Goal: Task Accomplishment & Management: Complete application form

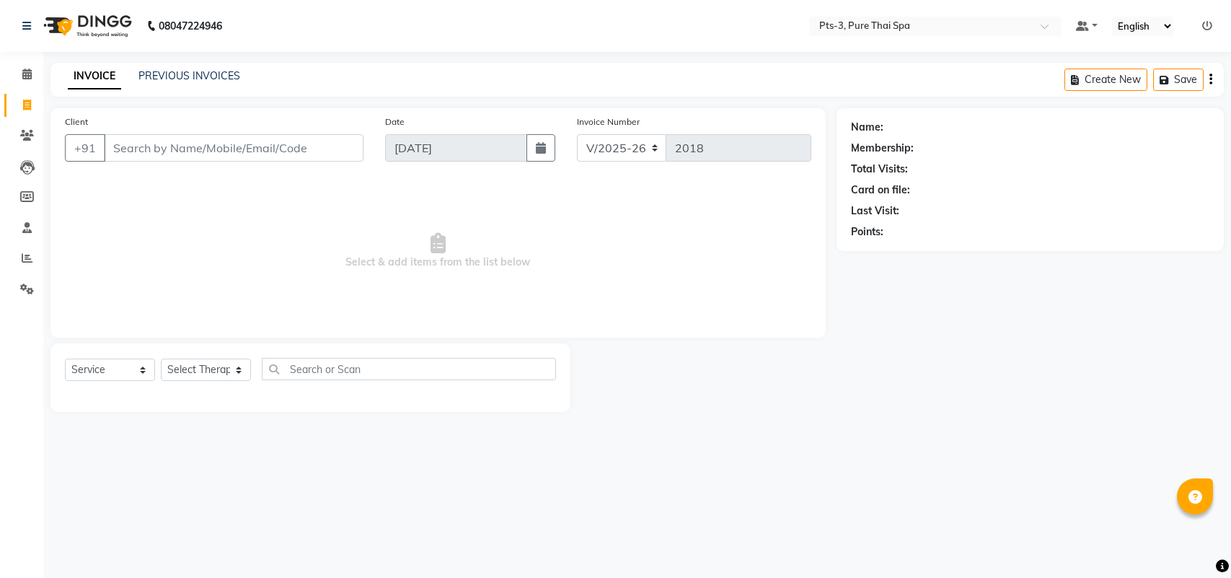
select select "6461"
select select "service"
drag, startPoint x: 123, startPoint y: 148, endPoint x: 133, endPoint y: 141, distance: 12.6
click at [125, 146] on input "Client" at bounding box center [234, 147] width 260 height 27
click at [112, 142] on input "Client" at bounding box center [234, 147] width 260 height 27
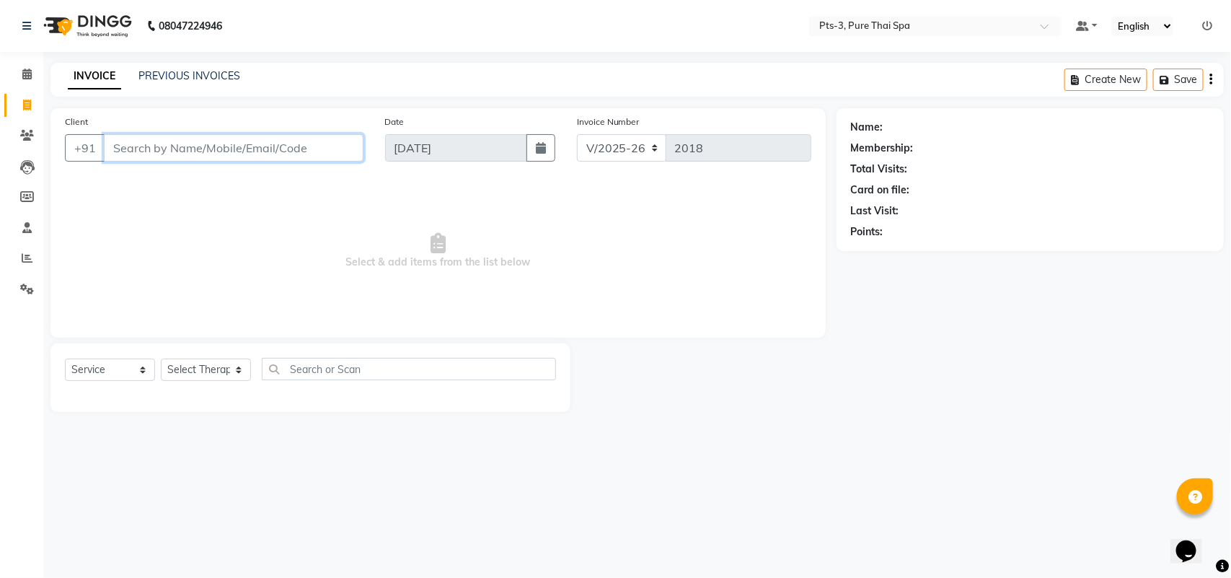
paste input "919880254554"
type input "919880254554"
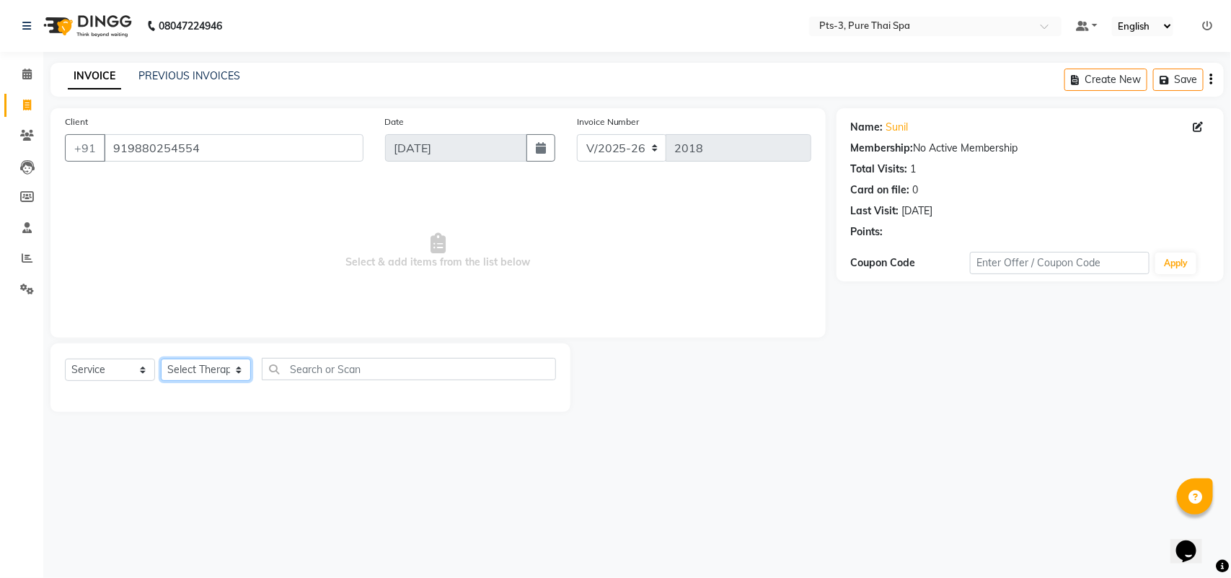
click at [209, 372] on select "Select Therapist [PERSON_NAME] AMMI ANYONE [PERSON_NAME] [PERSON_NAME] [PERSON_…" at bounding box center [206, 369] width 90 height 22
select select "66686"
click at [161, 358] on select "Select Therapist [PERSON_NAME] AMMI ANYONE [PERSON_NAME] [PERSON_NAME] [PERSON_…" at bounding box center [206, 369] width 90 height 22
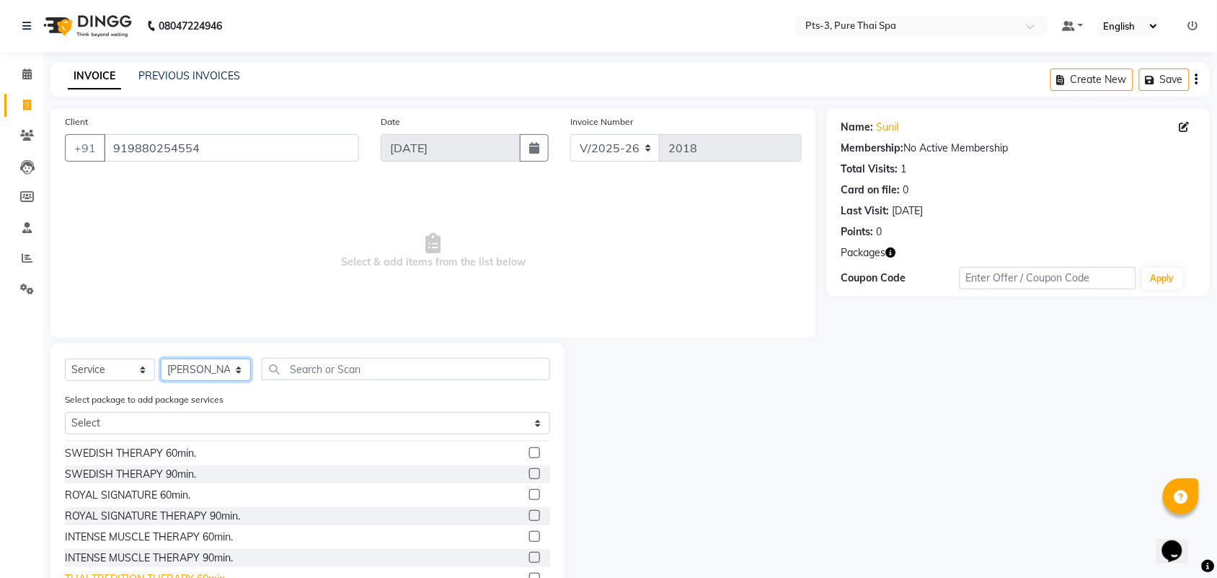
scroll to position [90, 0]
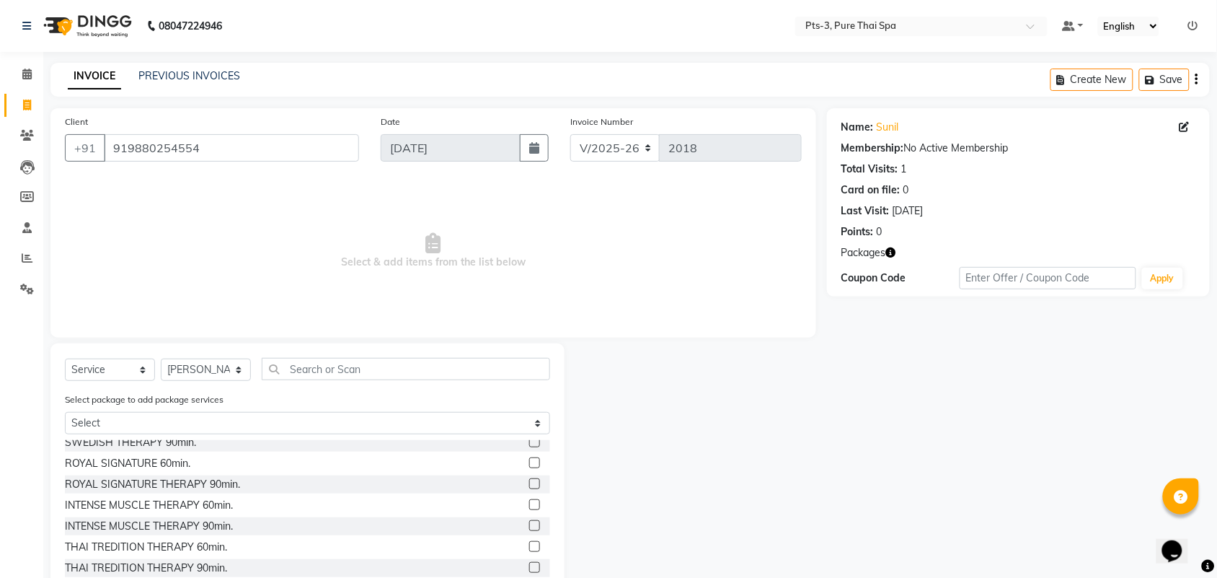
click at [529, 521] on label at bounding box center [534, 525] width 11 height 11
click at [529, 521] on input "checkbox" at bounding box center [533, 525] width 9 height 9
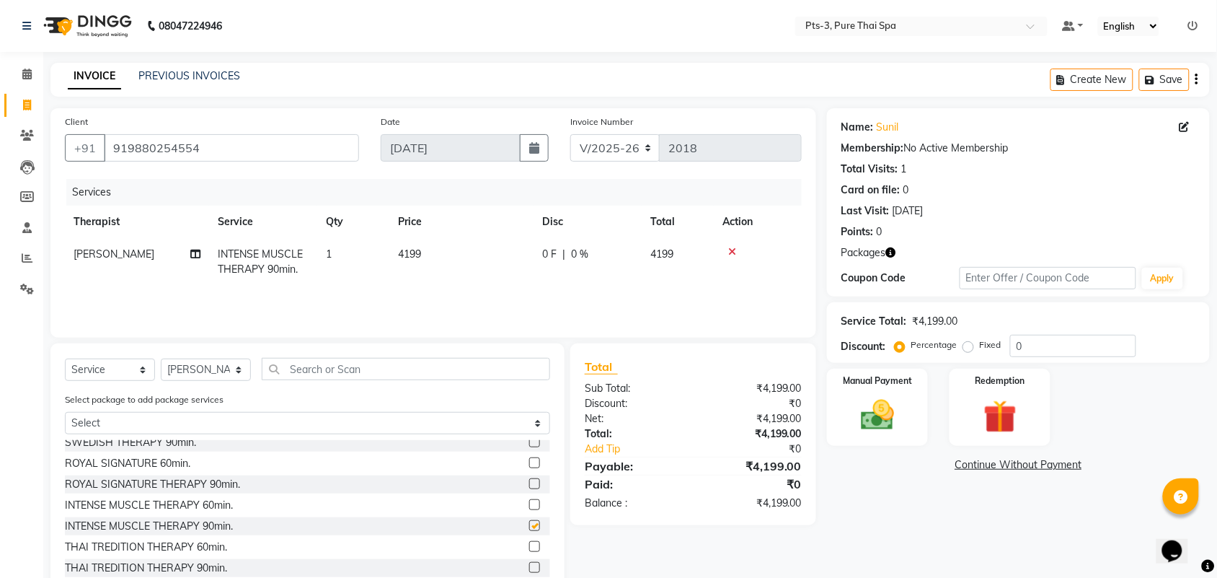
checkbox input "false"
click at [1008, 412] on img at bounding box center [1000, 416] width 56 height 43
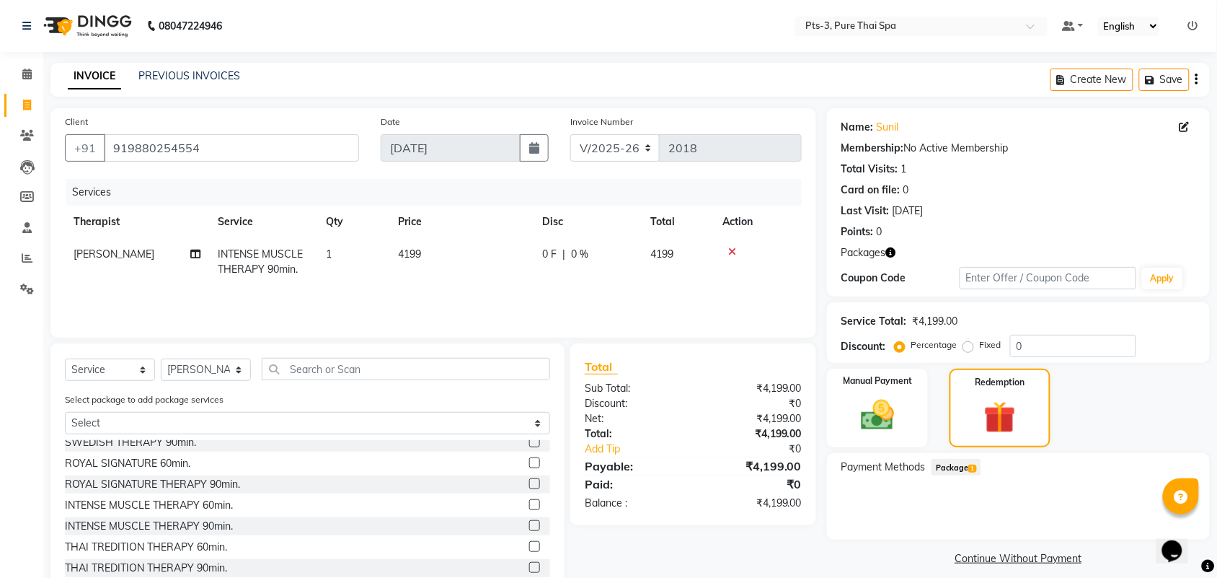
click at [943, 467] on span "Package 1" at bounding box center [957, 467] width 50 height 17
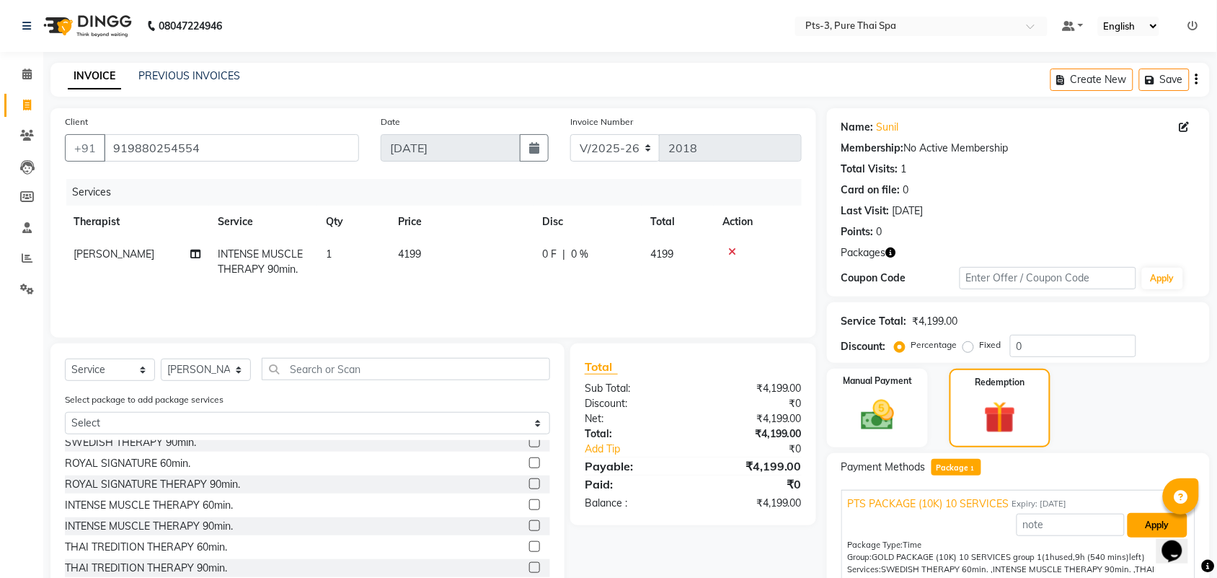
click at [1139, 523] on button "Apply" at bounding box center [1158, 525] width 60 height 25
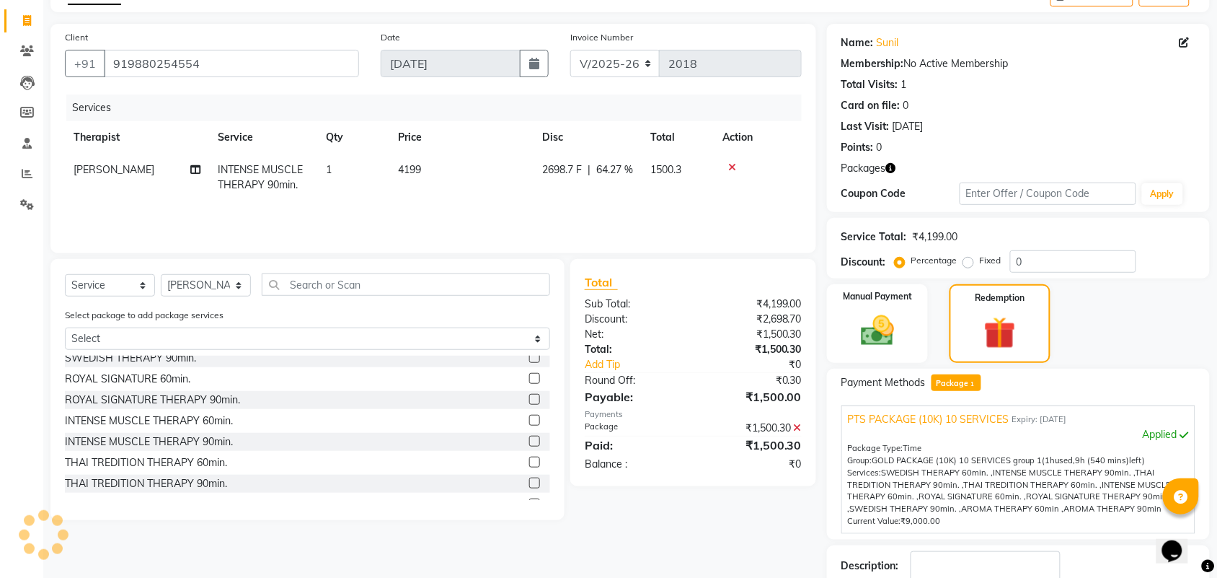
scroll to position [179, 0]
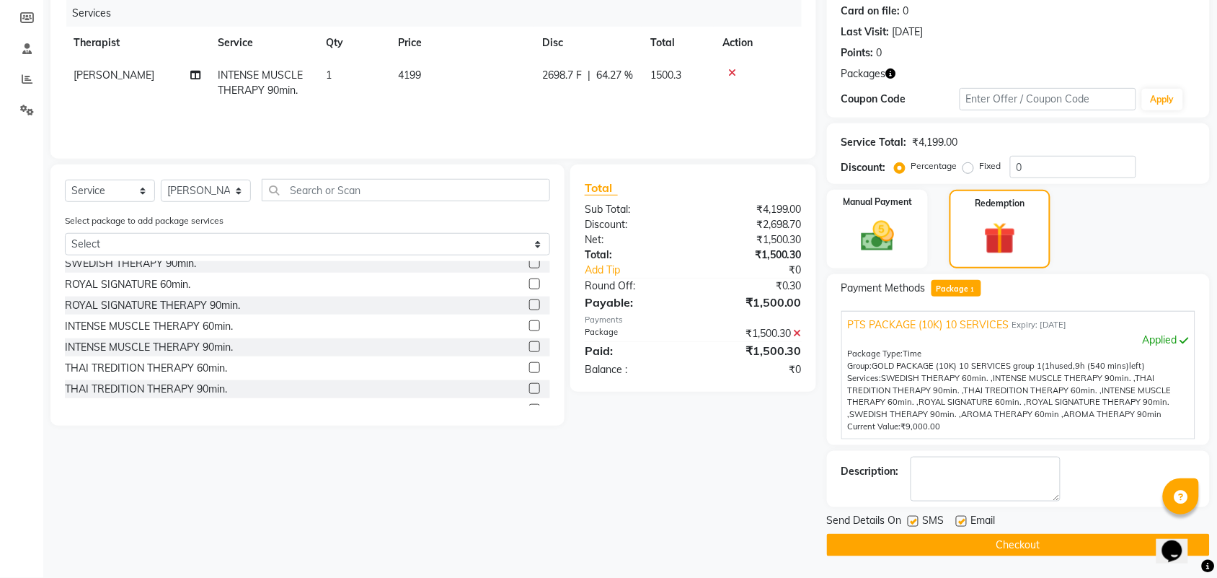
click at [914, 518] on label at bounding box center [913, 521] width 11 height 11
click at [914, 518] on input "checkbox" at bounding box center [912, 521] width 9 height 9
checkbox input "false"
click at [958, 518] on label at bounding box center [961, 521] width 11 height 11
click at [958, 518] on input "checkbox" at bounding box center [960, 521] width 9 height 9
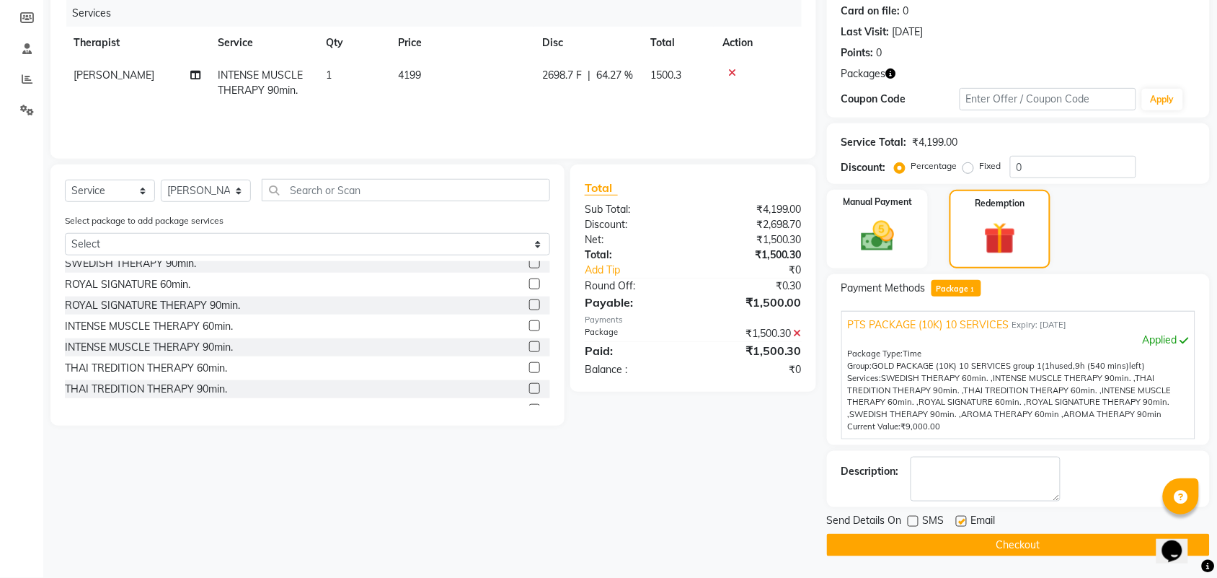
checkbox input "false"
click at [959, 469] on textarea at bounding box center [986, 478] width 150 height 45
type textarea "319"
click at [966, 546] on button "Checkout" at bounding box center [1018, 545] width 383 height 22
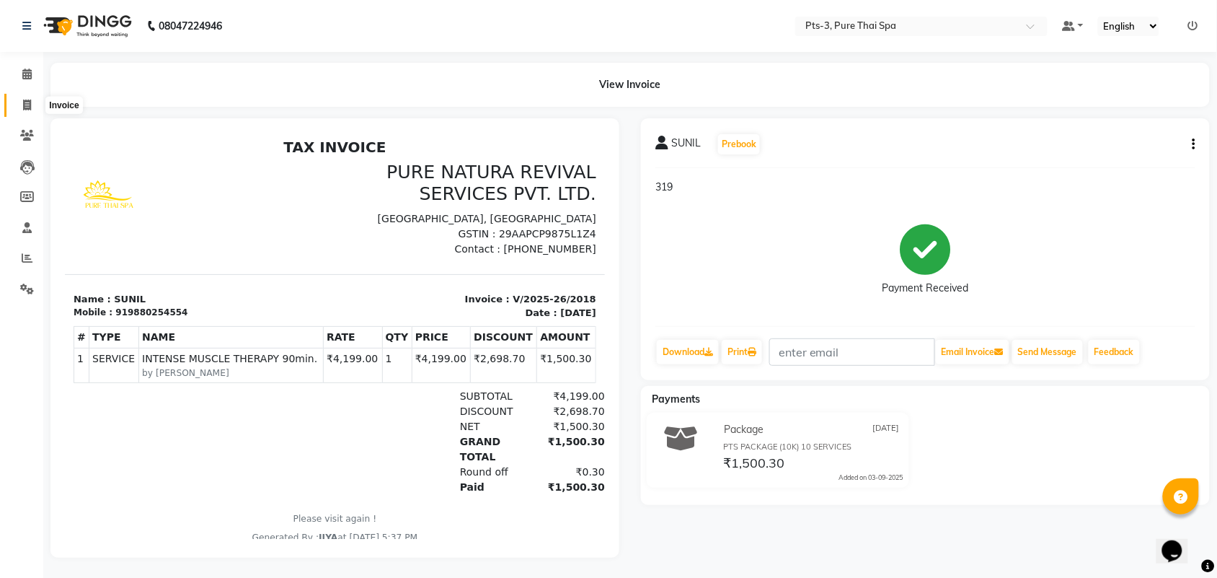
click at [20, 102] on span at bounding box center [26, 105] width 25 height 17
select select "service"
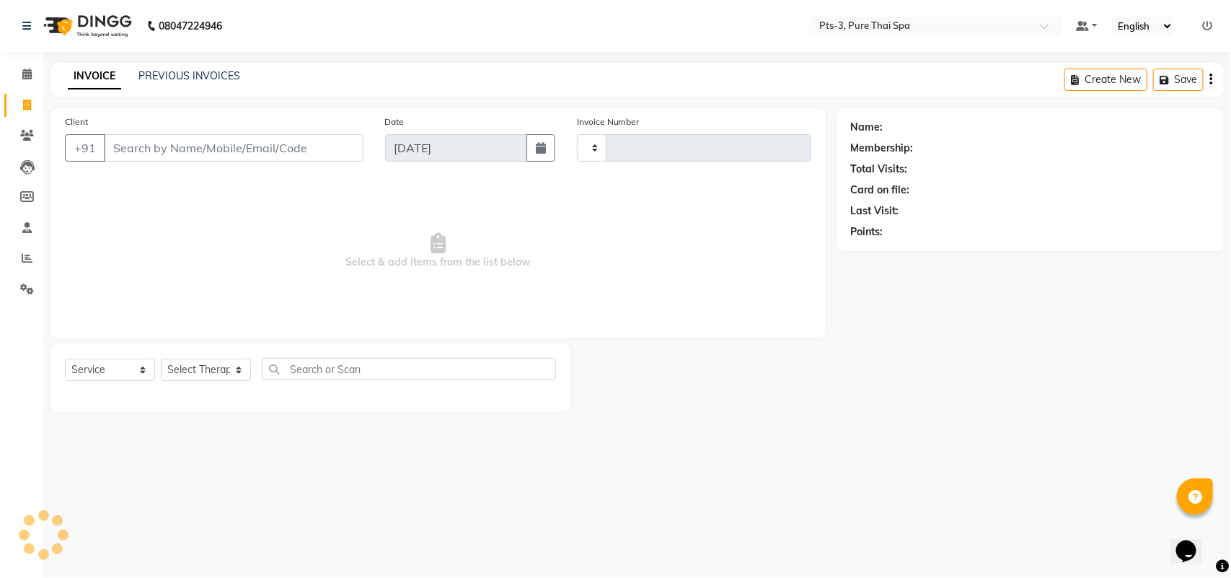
type input "2019"
select select "6461"
click at [156, 74] on link "PREVIOUS INVOICES" at bounding box center [189, 75] width 102 height 13
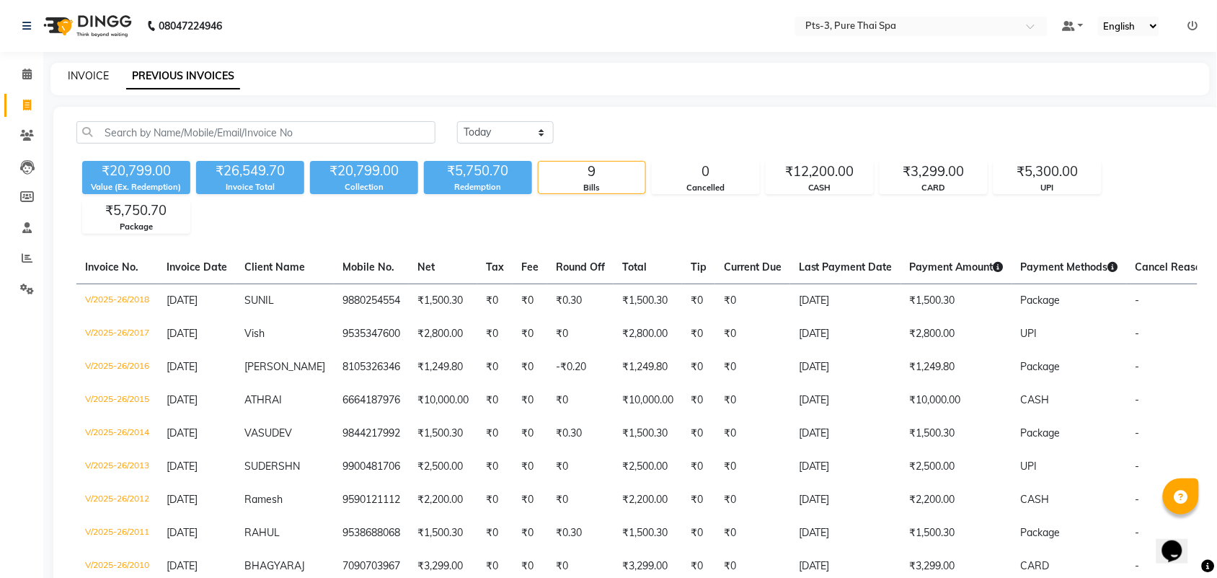
click at [85, 76] on link "INVOICE" at bounding box center [88, 75] width 41 height 13
select select "service"
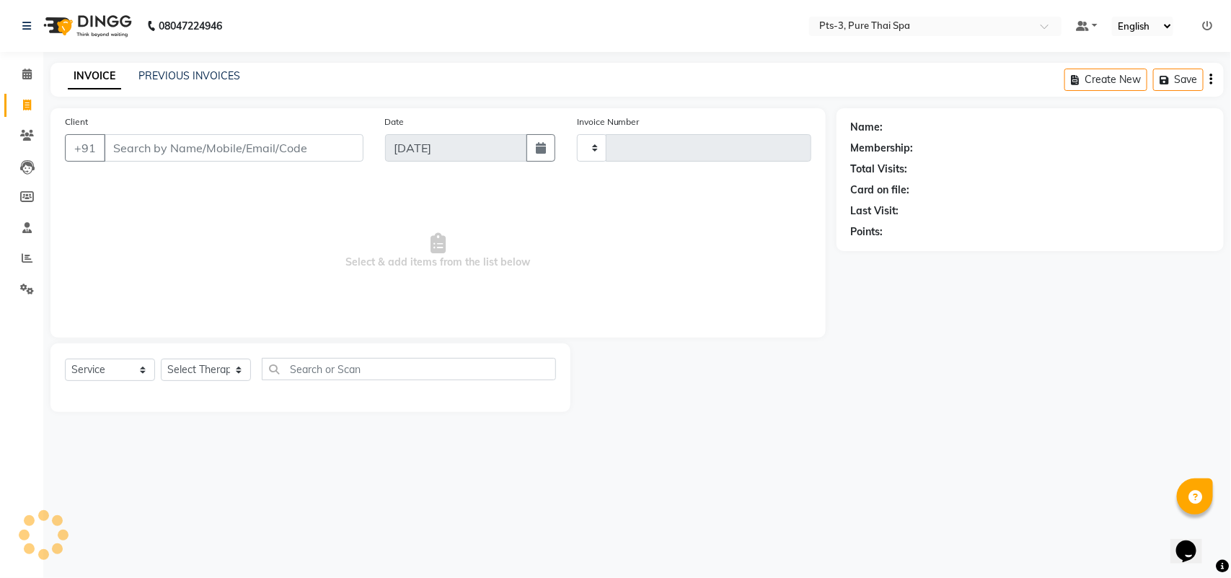
type input "2019"
select select "6461"
click at [169, 76] on link "PREVIOUS INVOICES" at bounding box center [189, 75] width 102 height 13
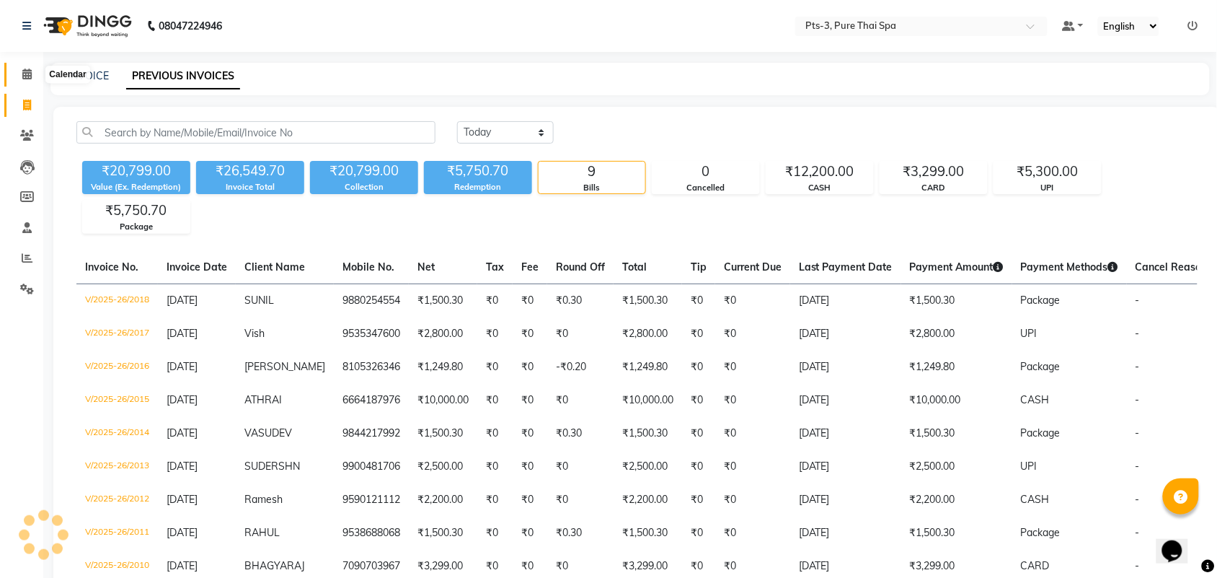
click at [24, 76] on icon at bounding box center [26, 73] width 9 height 11
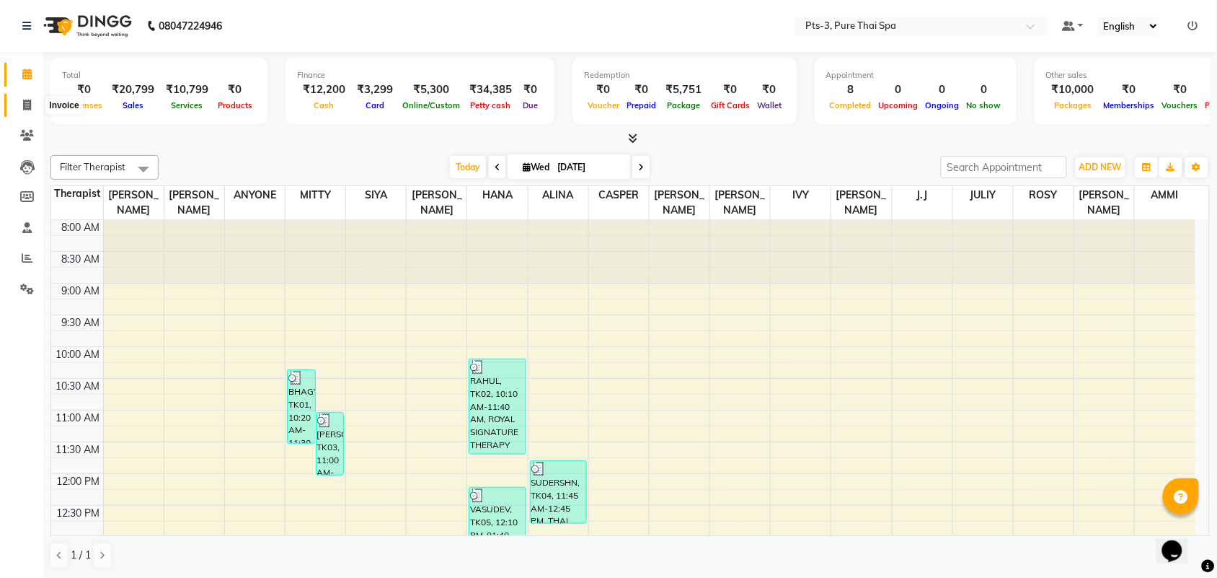
click at [30, 109] on icon at bounding box center [27, 105] width 8 height 11
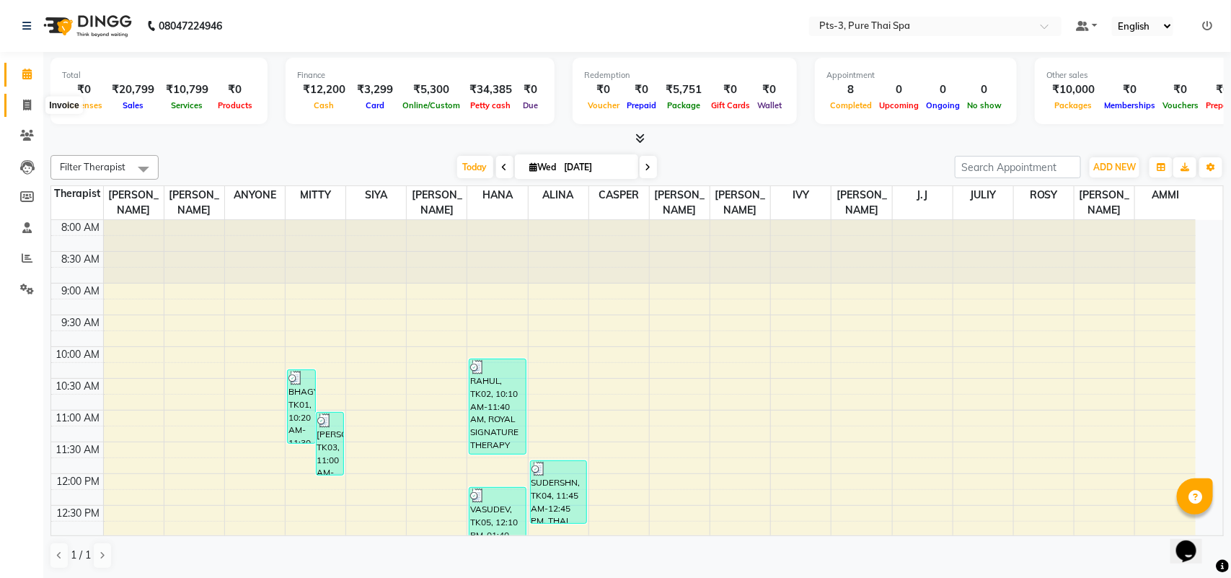
select select "6461"
select select "service"
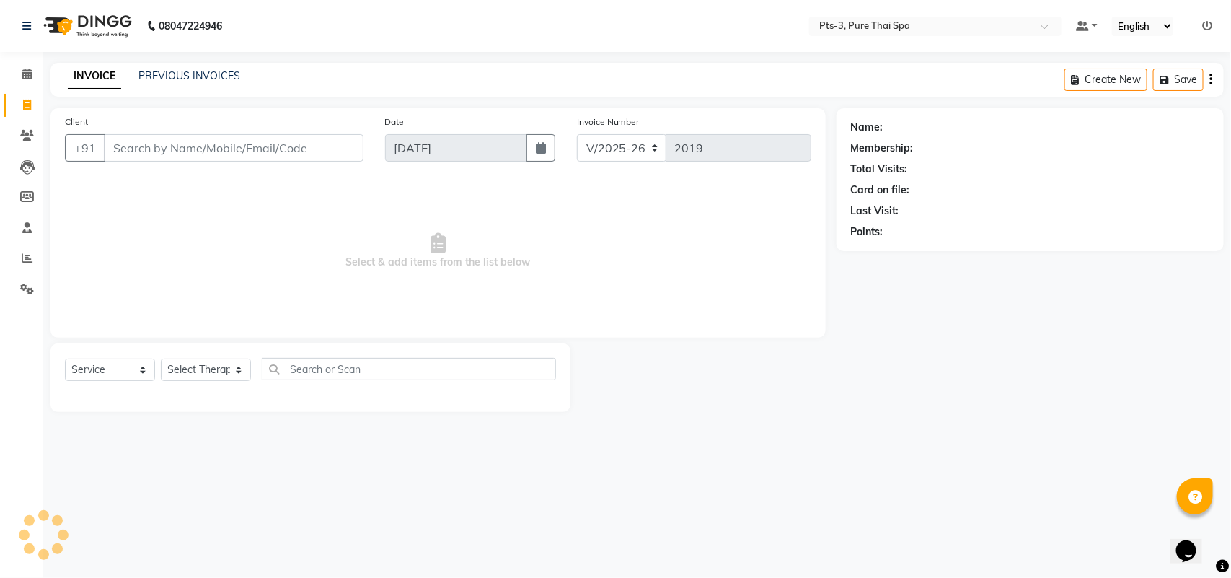
click at [199, 66] on div "INVOICE PREVIOUS INVOICES Create New Save" at bounding box center [636, 80] width 1173 height 34
click at [199, 72] on link "PREVIOUS INVOICES" at bounding box center [189, 75] width 102 height 13
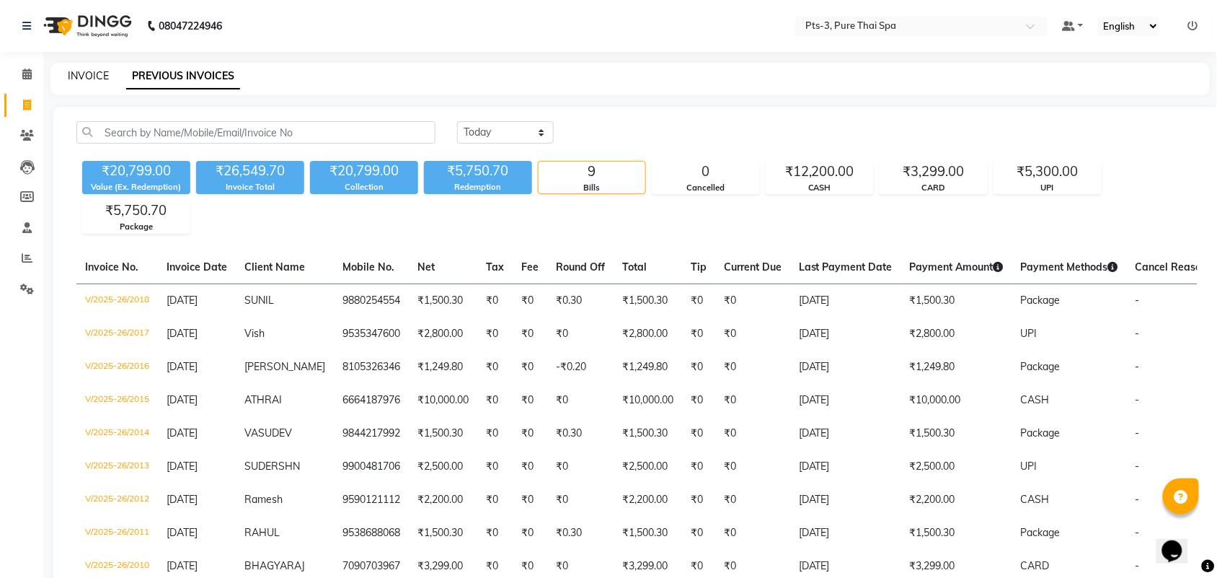
click at [70, 72] on link "INVOICE" at bounding box center [88, 75] width 41 height 13
select select "service"
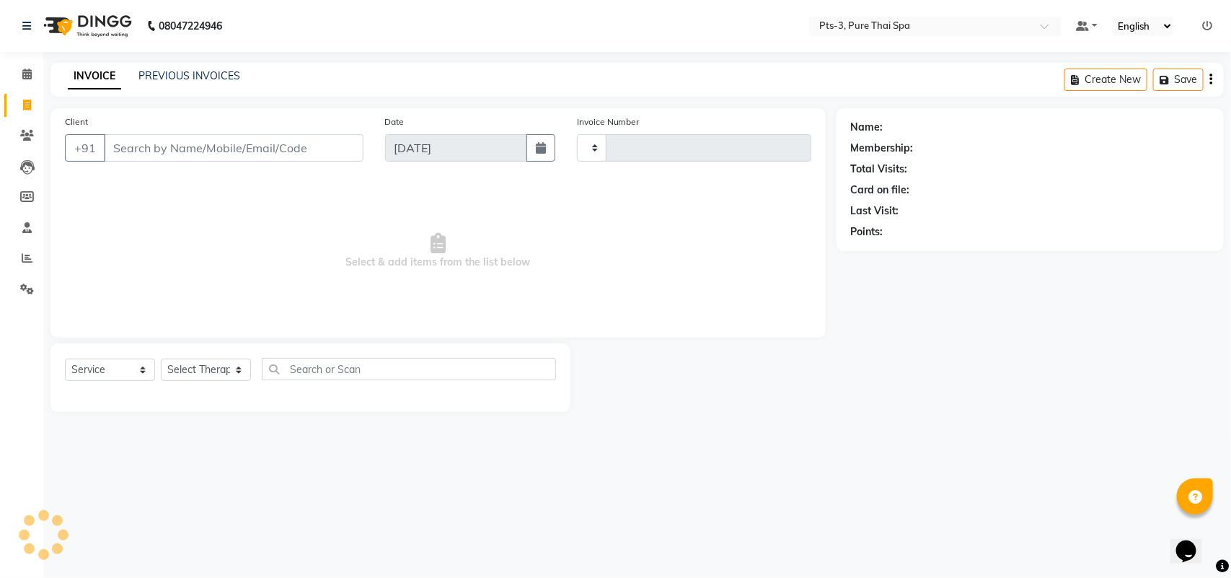
click at [27, 243] on li "Reports" at bounding box center [21, 258] width 43 height 31
type input "2019"
select select "6461"
click at [19, 262] on span at bounding box center [26, 258] width 25 height 17
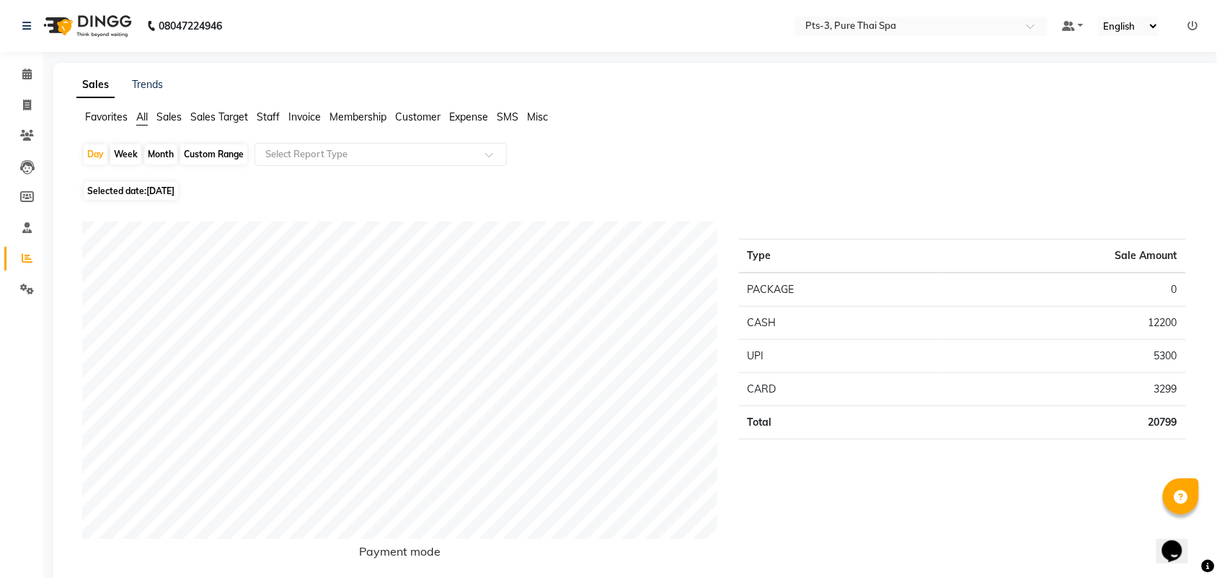
click at [167, 159] on div "Month" at bounding box center [160, 154] width 33 height 20
select select "9"
select select "2025"
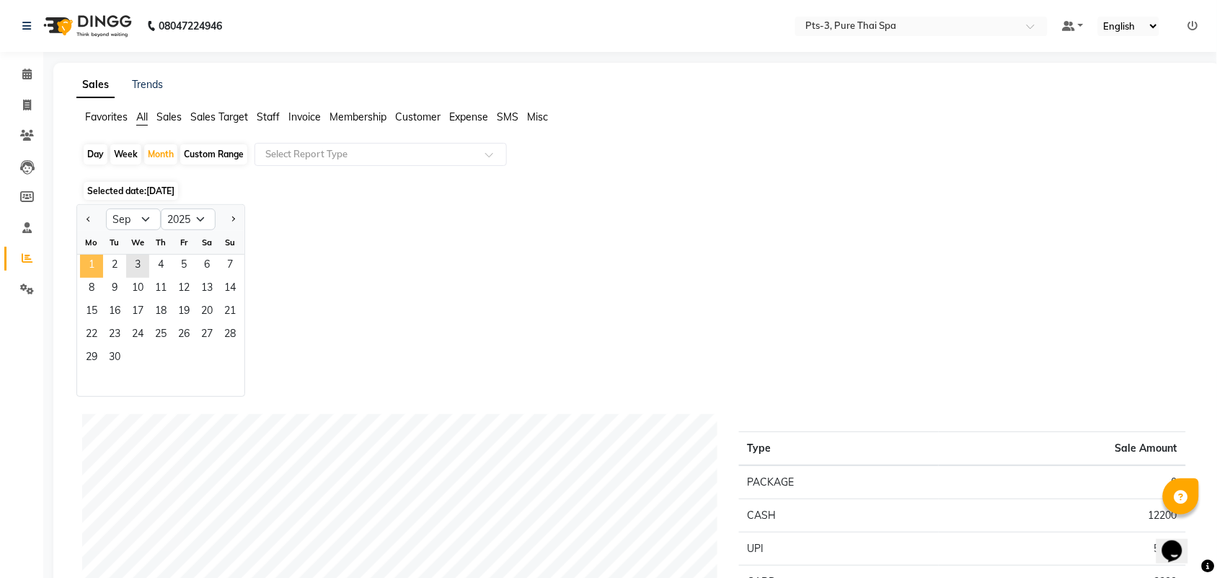
click at [83, 258] on span "1" at bounding box center [91, 266] width 23 height 23
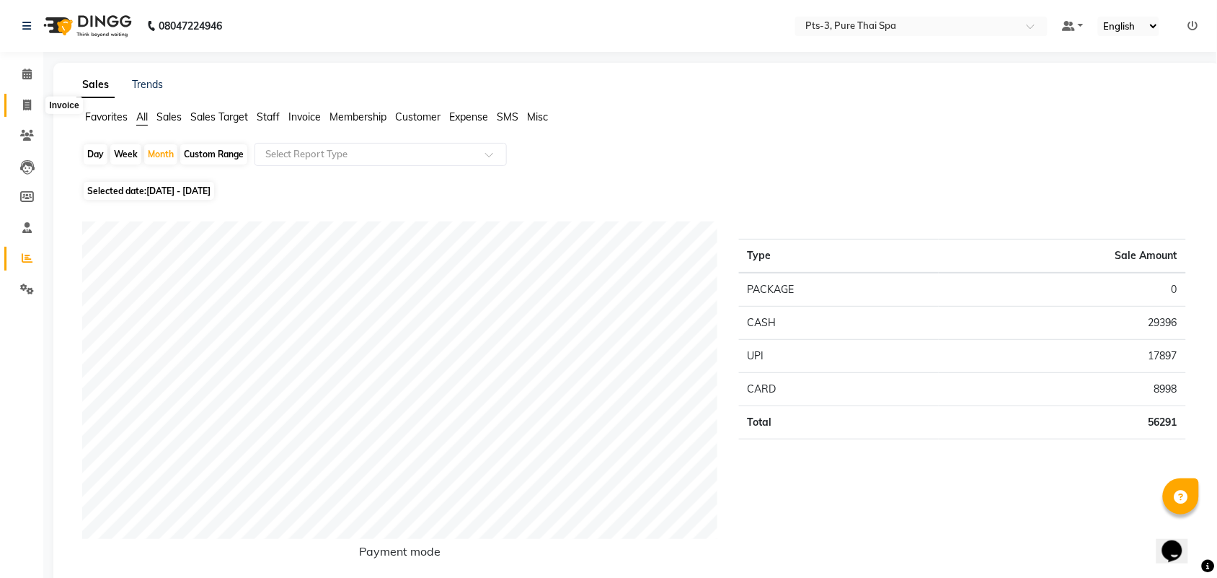
click at [27, 102] on icon at bounding box center [27, 105] width 8 height 11
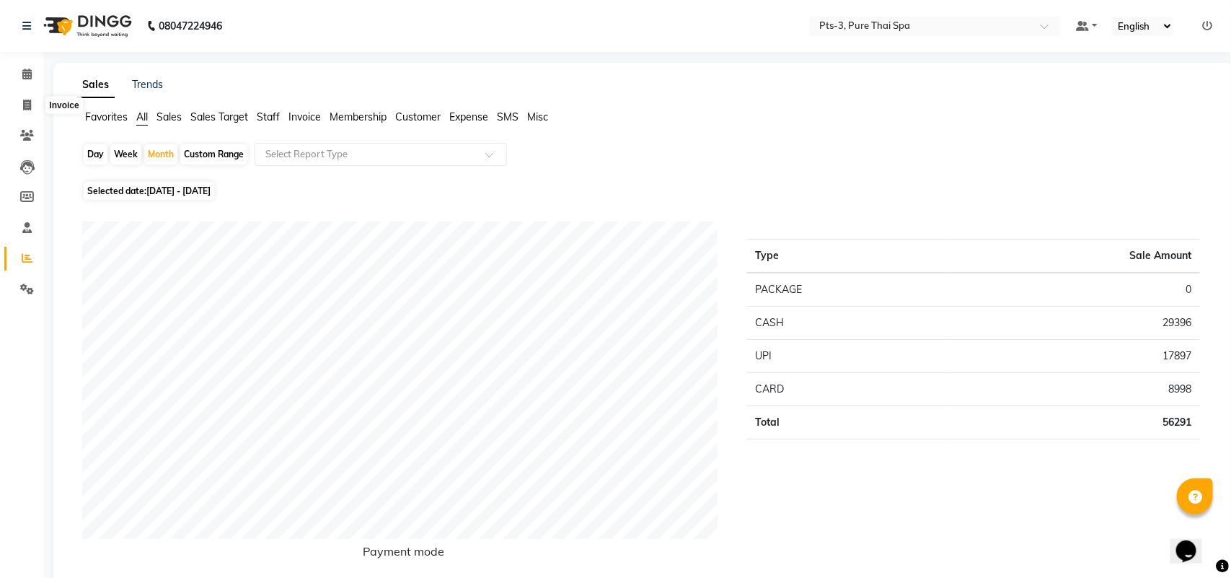
select select "6461"
select select "service"
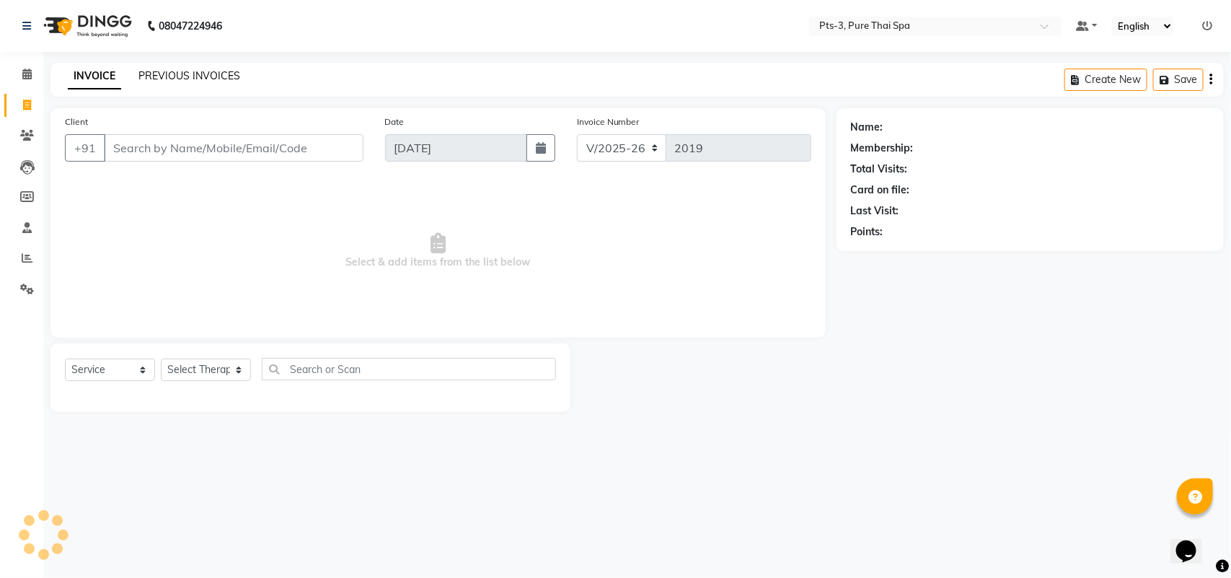
click at [152, 77] on link "PREVIOUS INVOICES" at bounding box center [189, 75] width 102 height 13
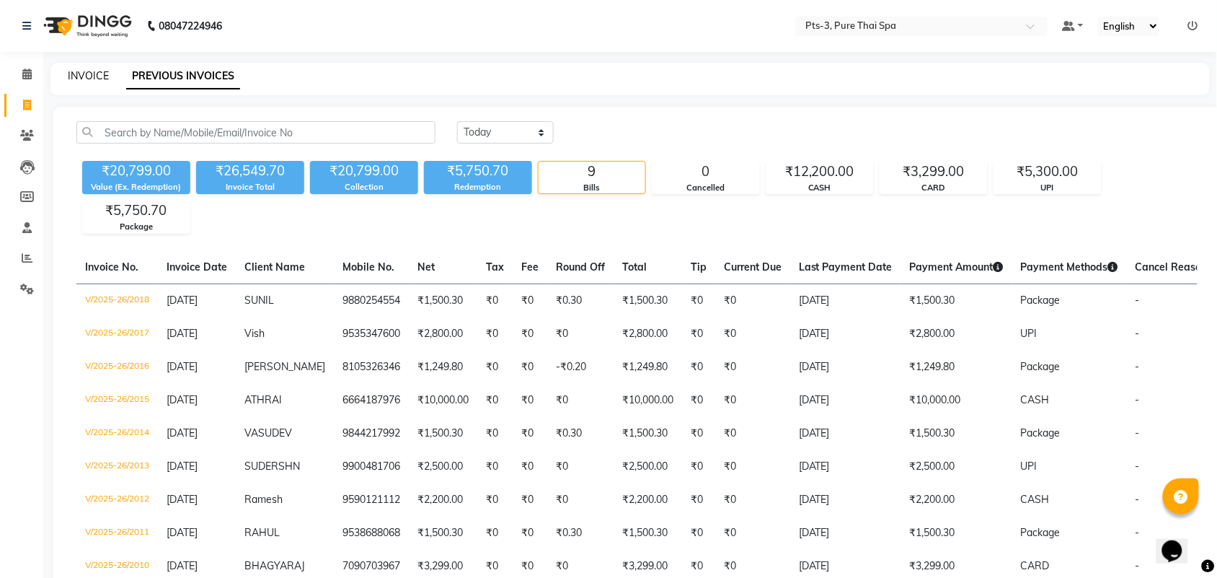
click at [85, 73] on link "INVOICE" at bounding box center [88, 75] width 41 height 13
select select "service"
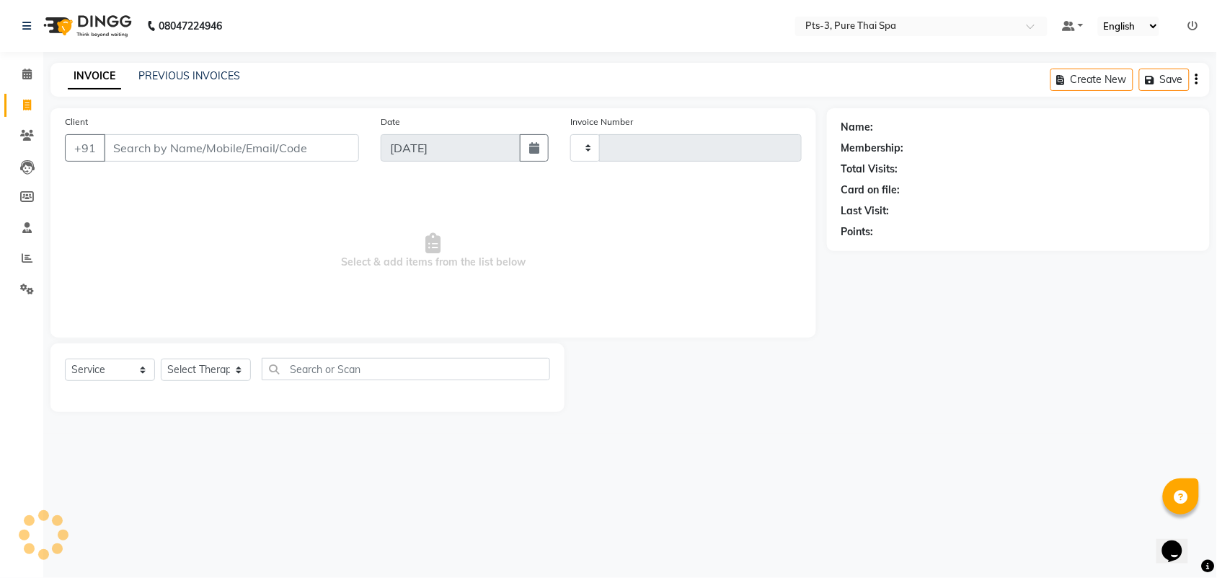
type input "2019"
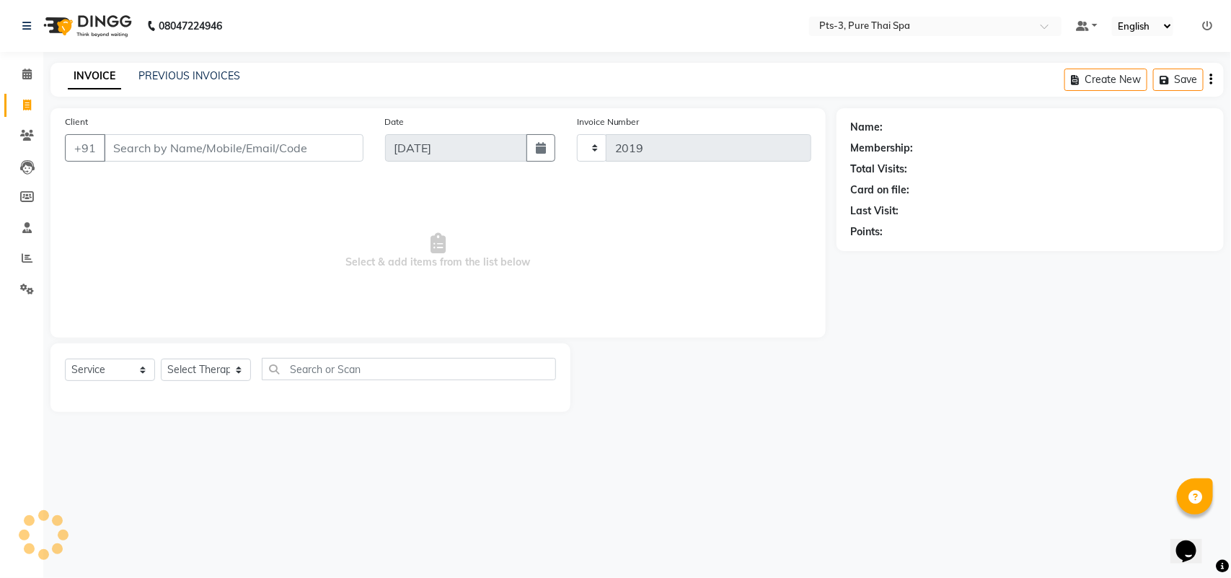
select select "6461"
click at [117, 151] on input "Client" at bounding box center [234, 147] width 260 height 27
click at [18, 260] on span at bounding box center [26, 258] width 25 height 17
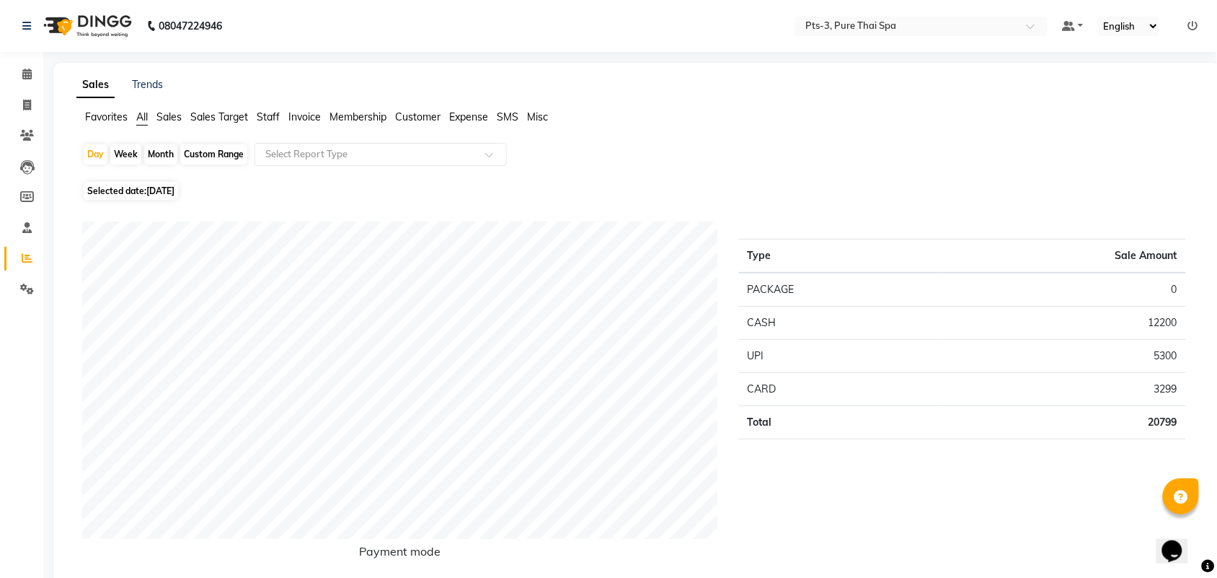
click at [156, 156] on div "Month" at bounding box center [160, 154] width 33 height 20
select select "9"
select select "2025"
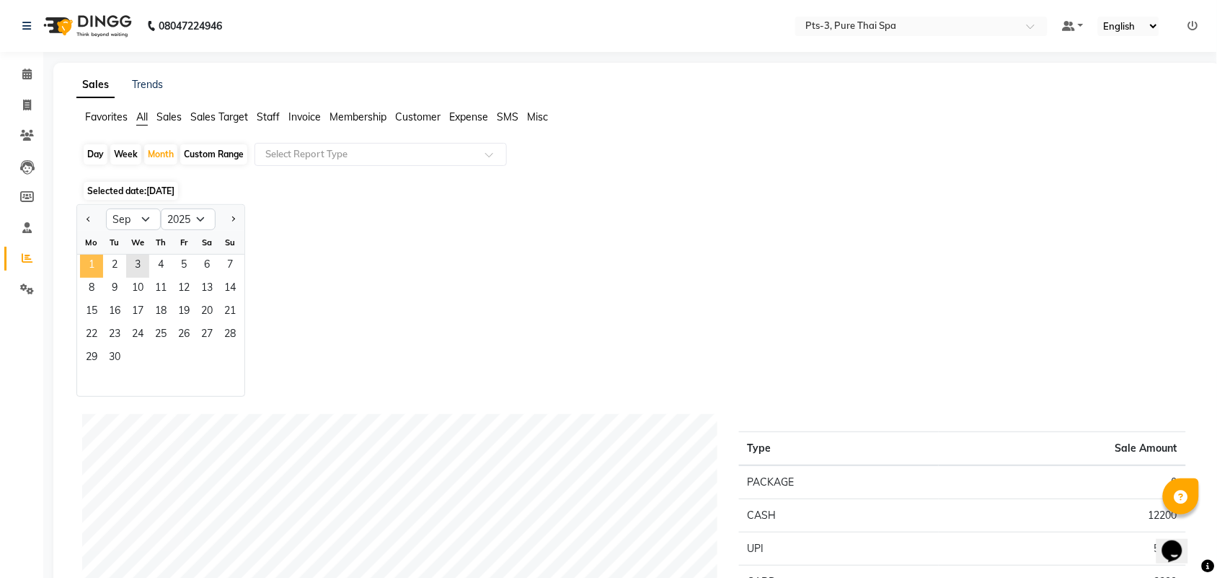
click at [91, 269] on span "1" at bounding box center [91, 266] width 23 height 23
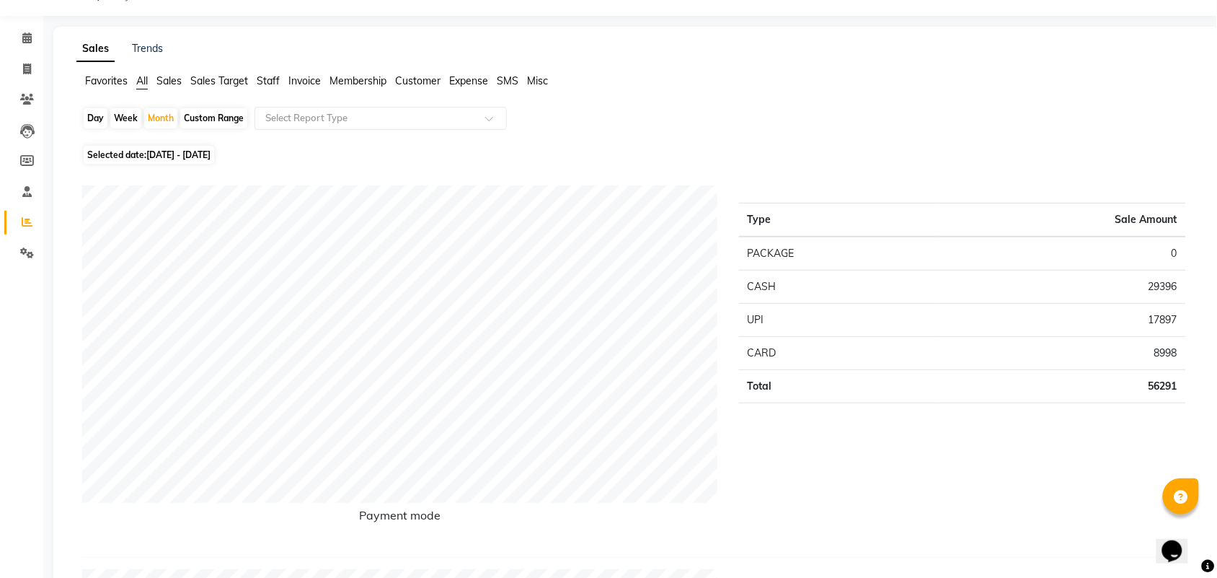
scroll to position [29, 0]
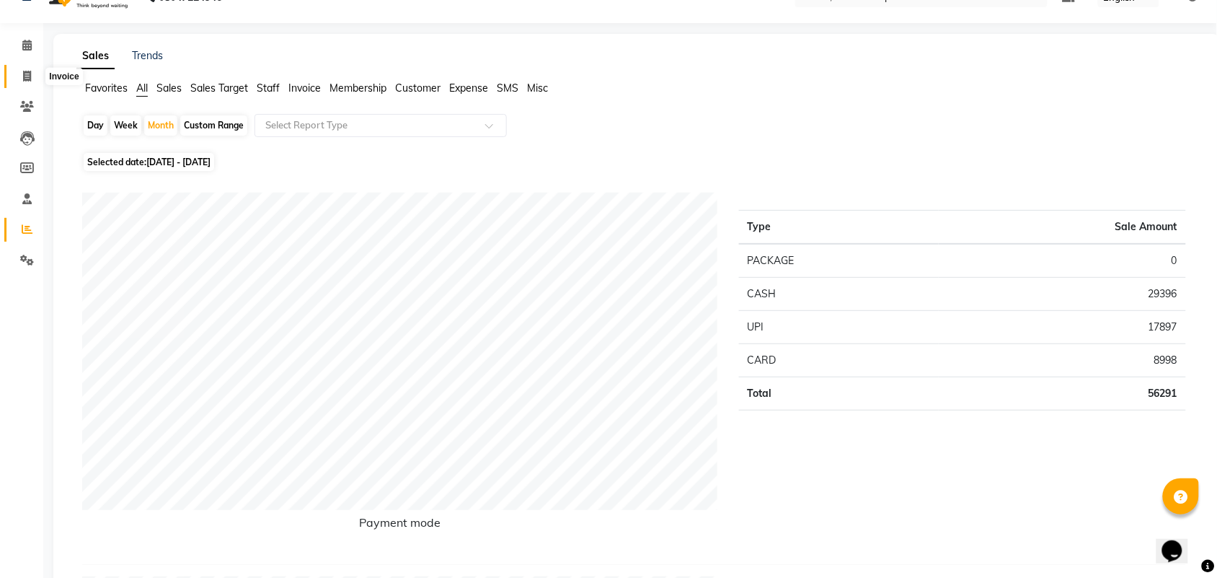
click at [30, 81] on icon at bounding box center [27, 76] width 8 height 11
select select "service"
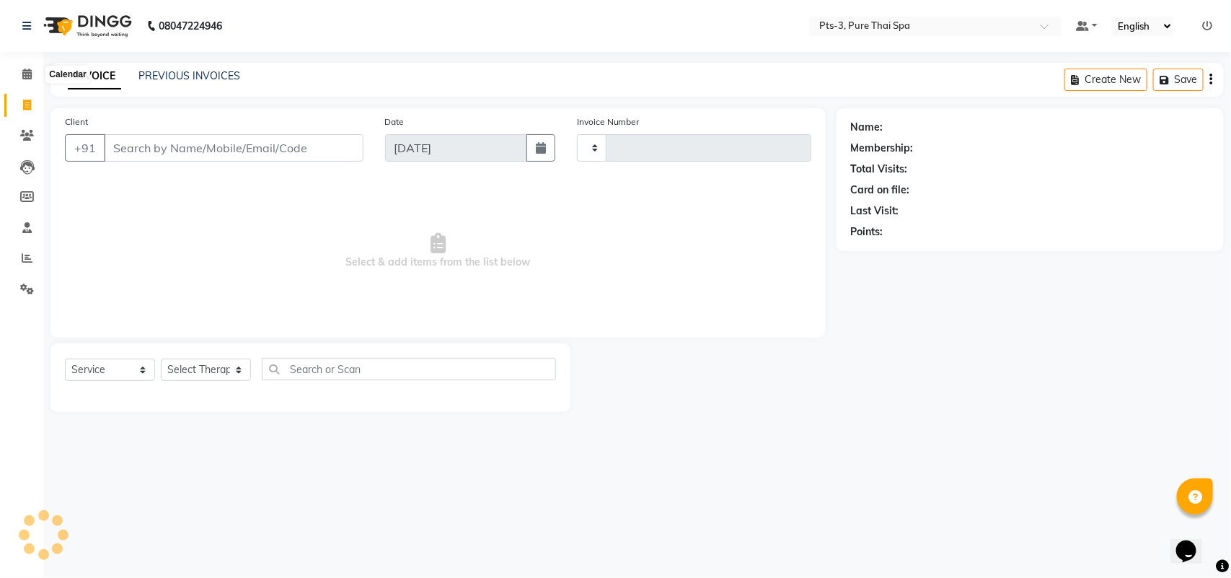
type input "2019"
select select "6461"
click at [168, 76] on link "PREVIOUS INVOICES" at bounding box center [189, 75] width 102 height 13
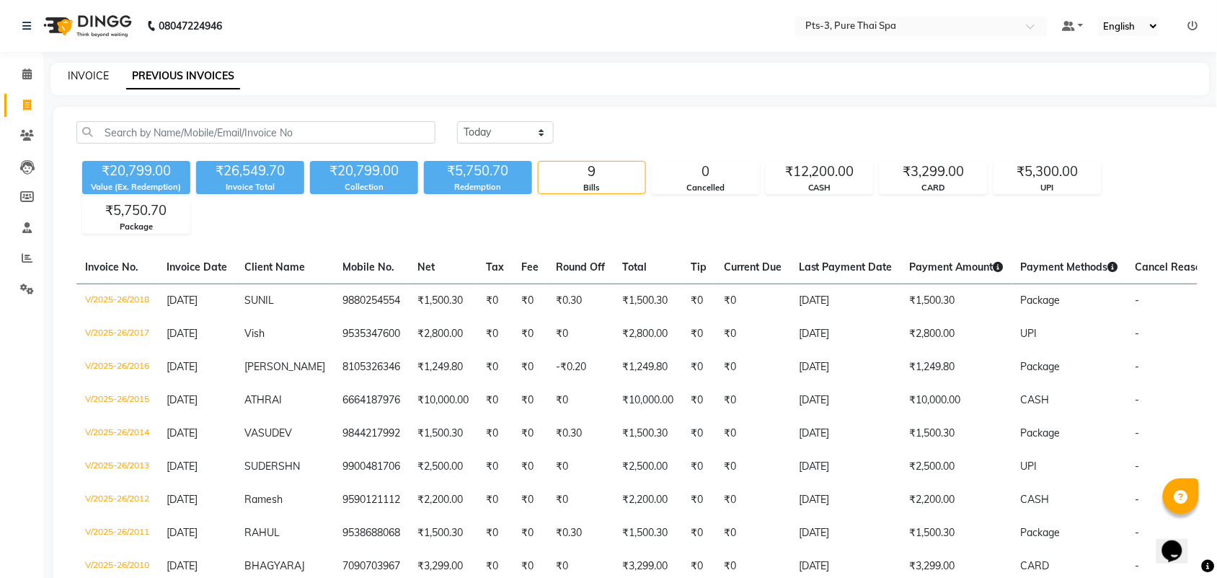
click at [89, 76] on link "INVOICE" at bounding box center [88, 75] width 41 height 13
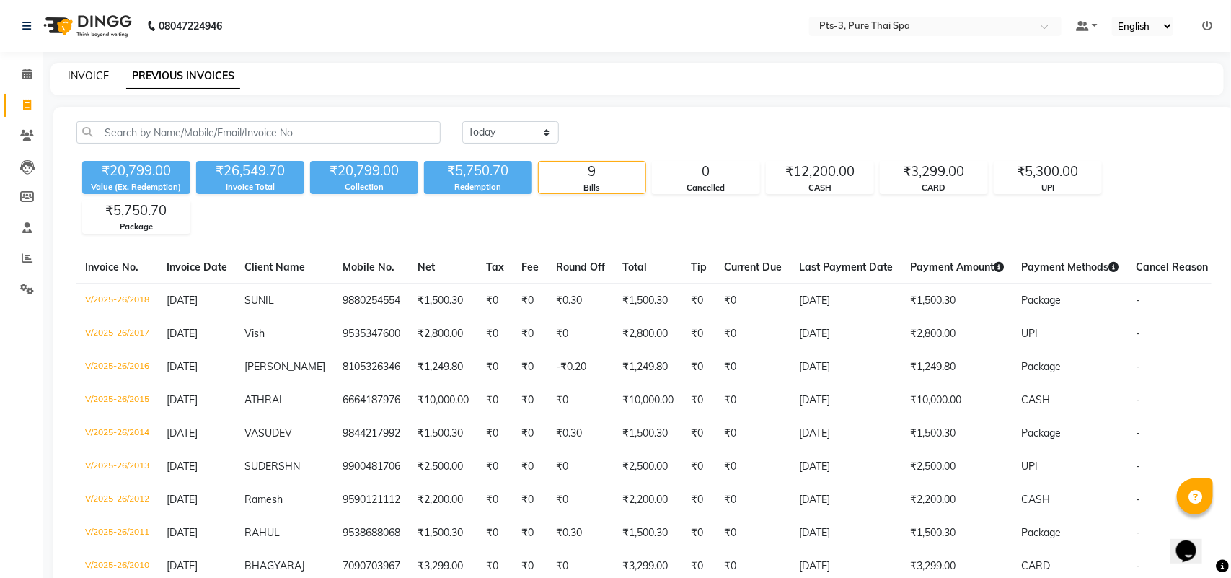
select select "service"
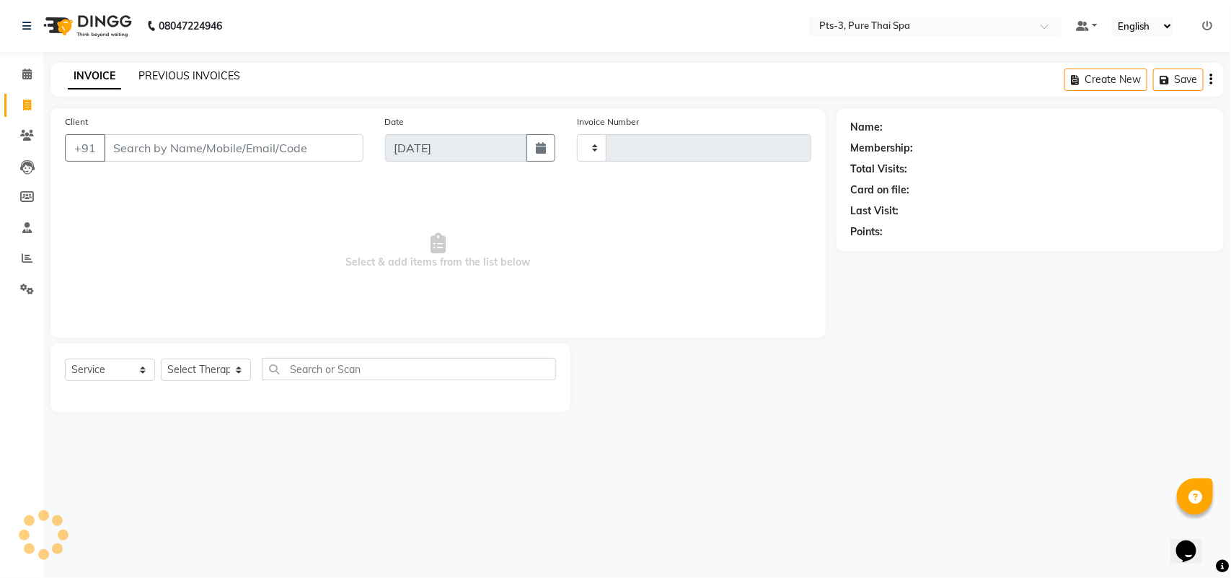
type input "2019"
select select "6461"
click at [213, 77] on link "PREVIOUS INVOICES" at bounding box center [189, 75] width 102 height 13
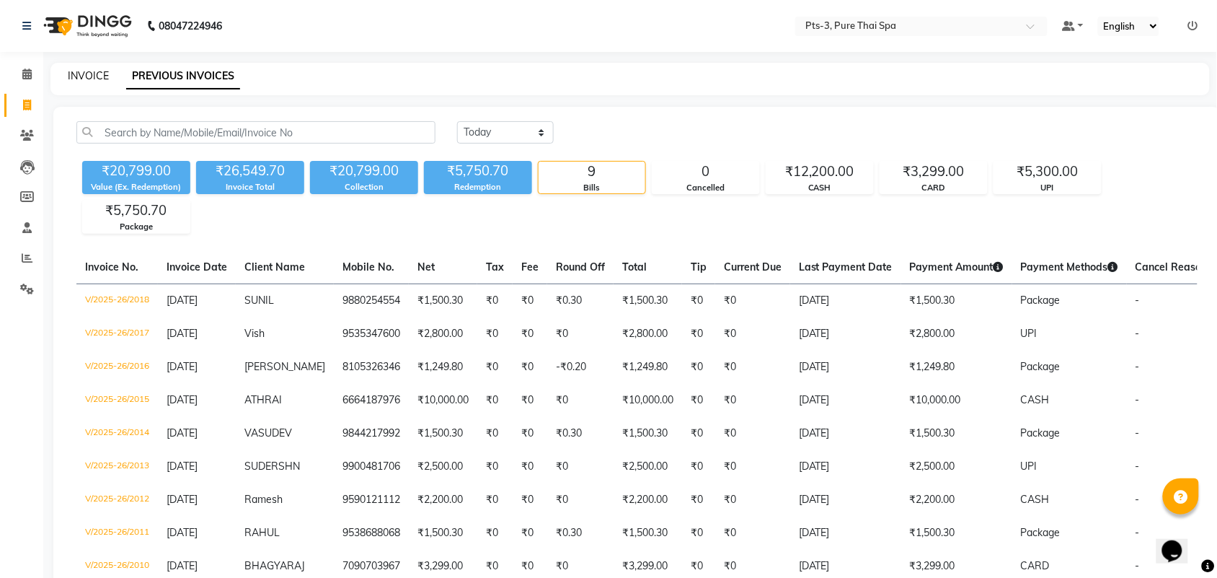
click at [87, 76] on link "INVOICE" at bounding box center [88, 75] width 41 height 13
select select "service"
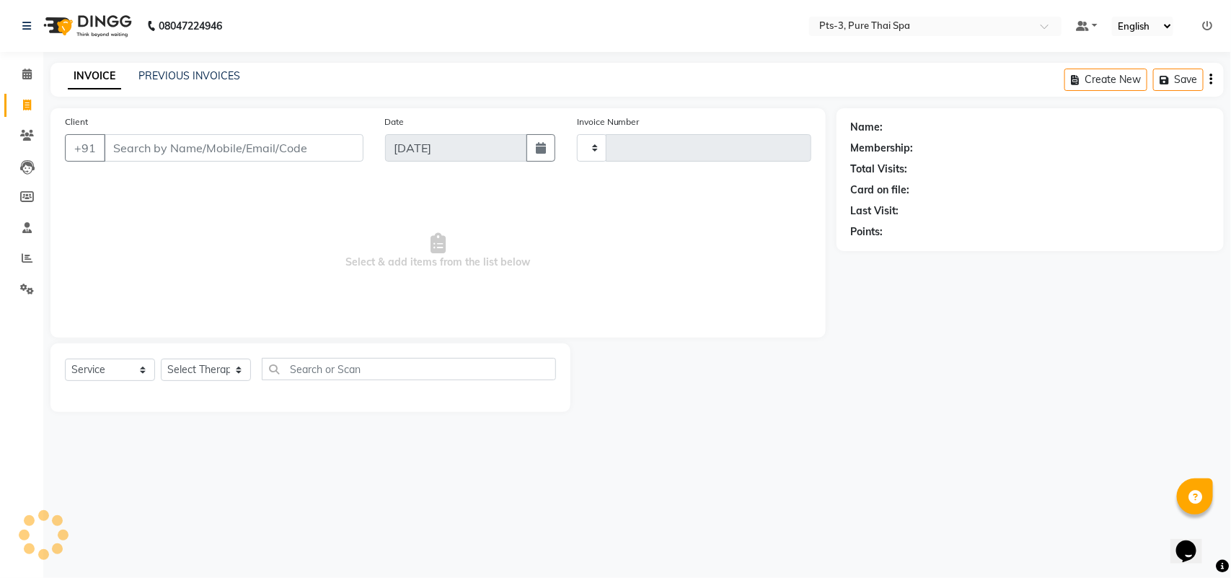
type input "2019"
select select "6461"
click at [23, 270] on li "Reports" at bounding box center [21, 258] width 43 height 31
click at [24, 289] on icon at bounding box center [27, 288] width 14 height 11
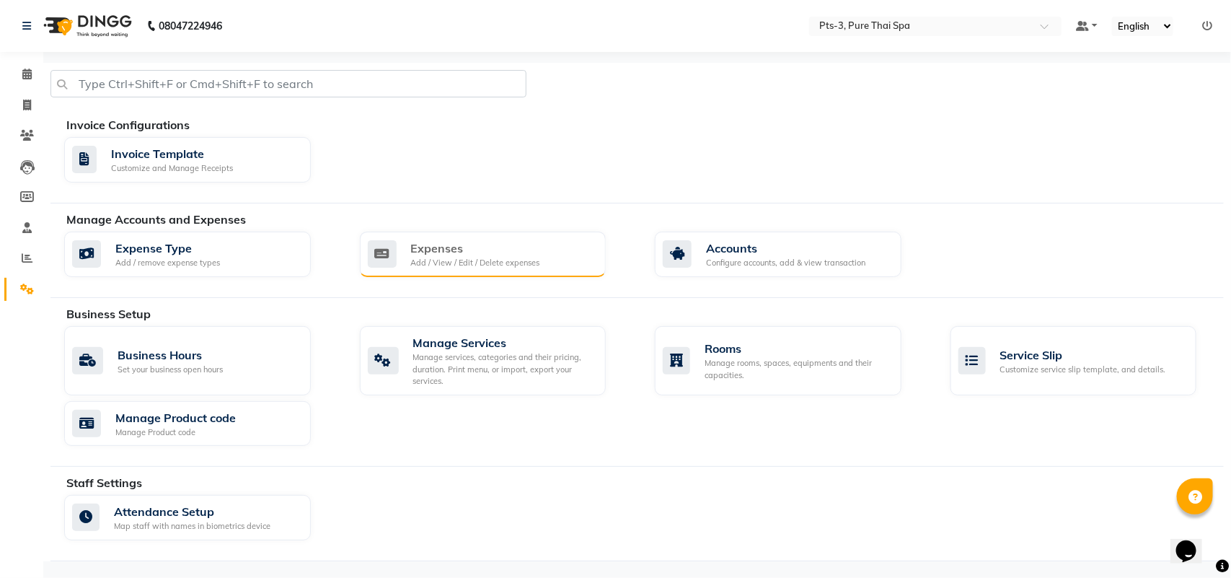
click at [465, 232] on div "Expenses Add / View / Edit / Delete expenses" at bounding box center [483, 254] width 247 height 46
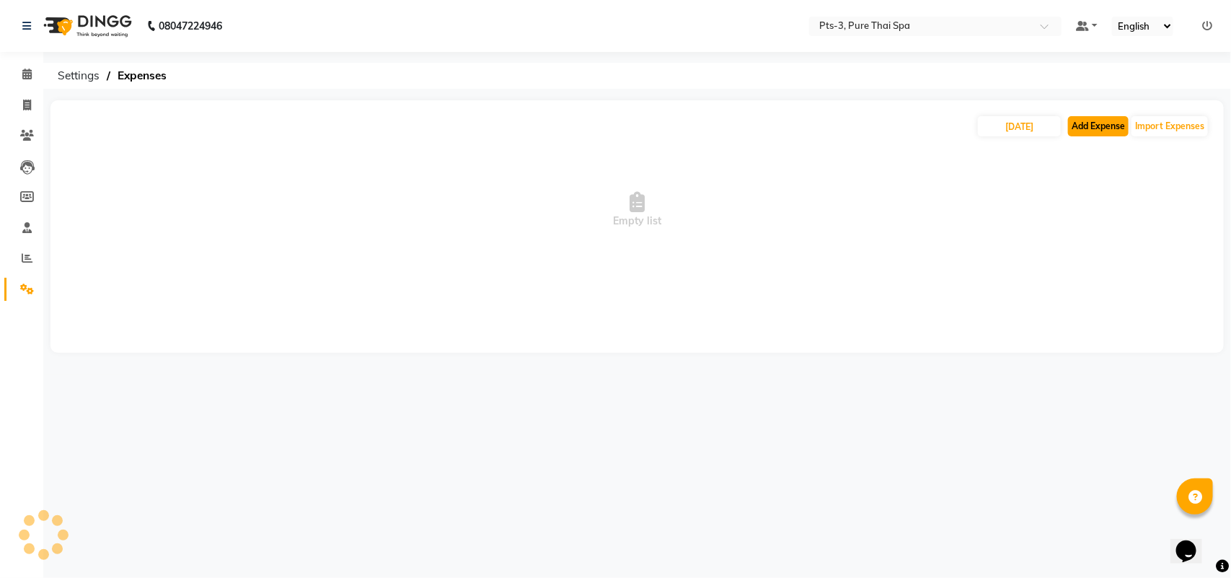
click at [1076, 120] on button "Add Expense" at bounding box center [1098, 126] width 61 height 20
select select "1"
select select "5482"
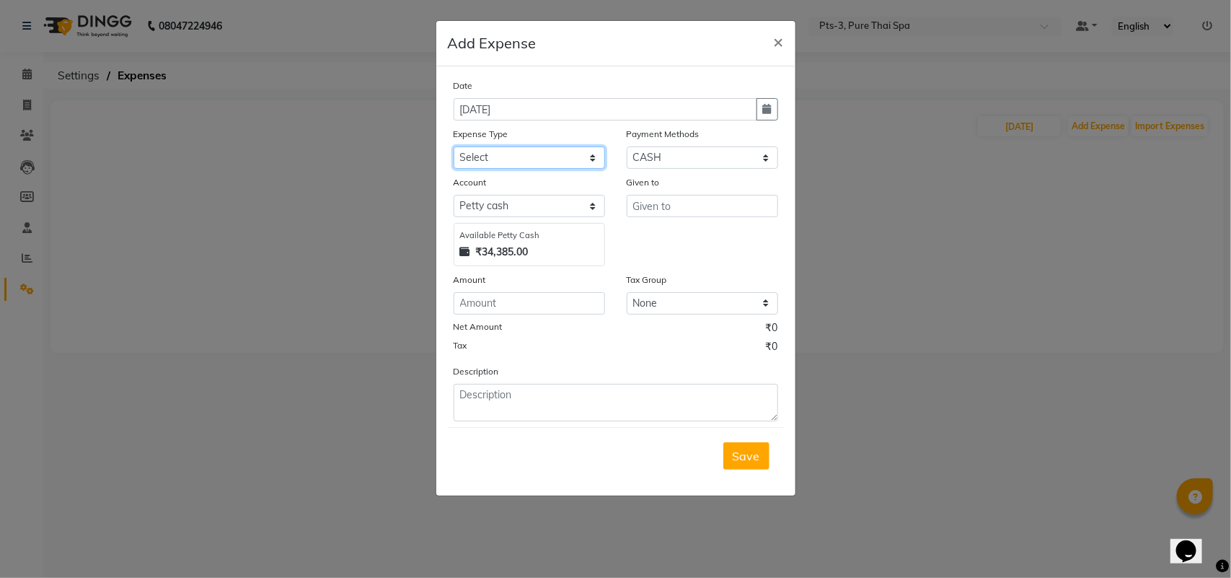
click at [489, 154] on select "Select Bank charges Cleaning and products Donation Electric and water charge In…" at bounding box center [529, 157] width 151 height 22
select select "10852"
click at [454, 146] on select "Select Bank charges Cleaning and products Donation Electric and water charge In…" at bounding box center [529, 157] width 151 height 22
click at [495, 304] on input "number" at bounding box center [529, 303] width 151 height 22
type input "100"
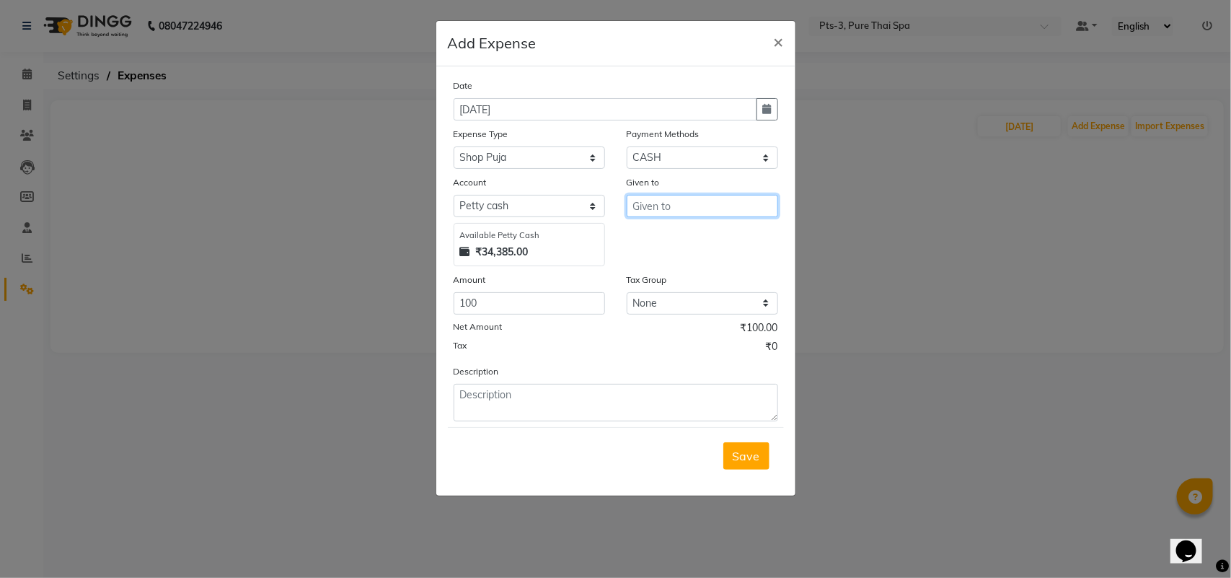
click at [668, 198] on input "text" at bounding box center [702, 206] width 151 height 22
drag, startPoint x: 664, startPoint y: 229, endPoint x: 671, endPoint y: 235, distance: 9.2
click at [665, 229] on span "HAN" at bounding box center [658, 236] width 26 height 14
type input "HANA"
click at [761, 448] on button "Save" at bounding box center [746, 455] width 46 height 27
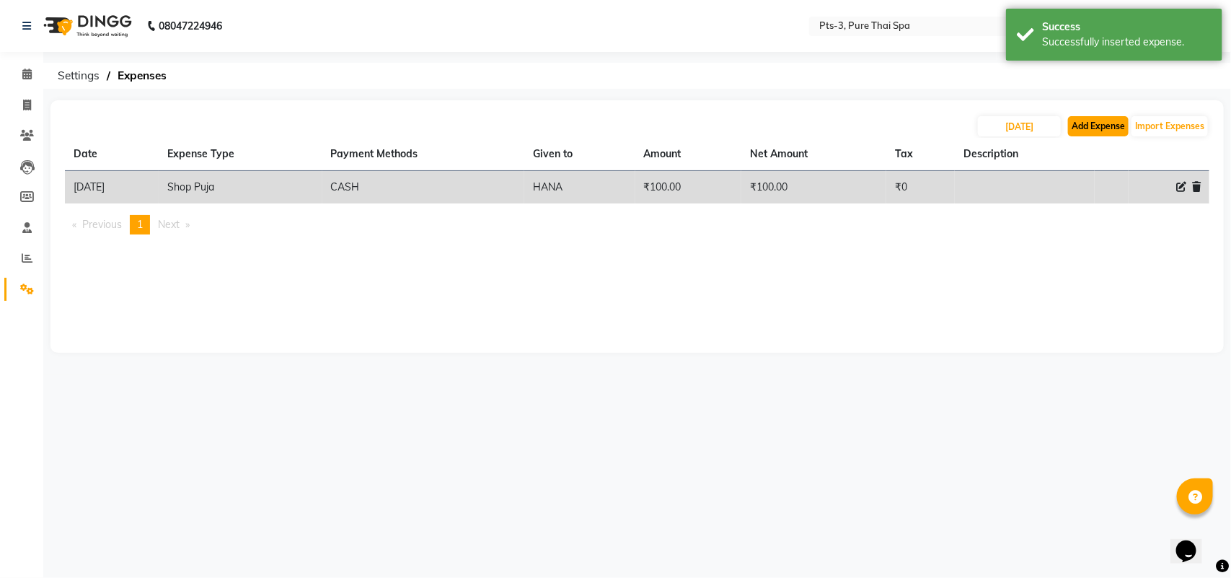
click at [1110, 119] on button "Add Expense" at bounding box center [1098, 126] width 61 height 20
select select "1"
select select "5482"
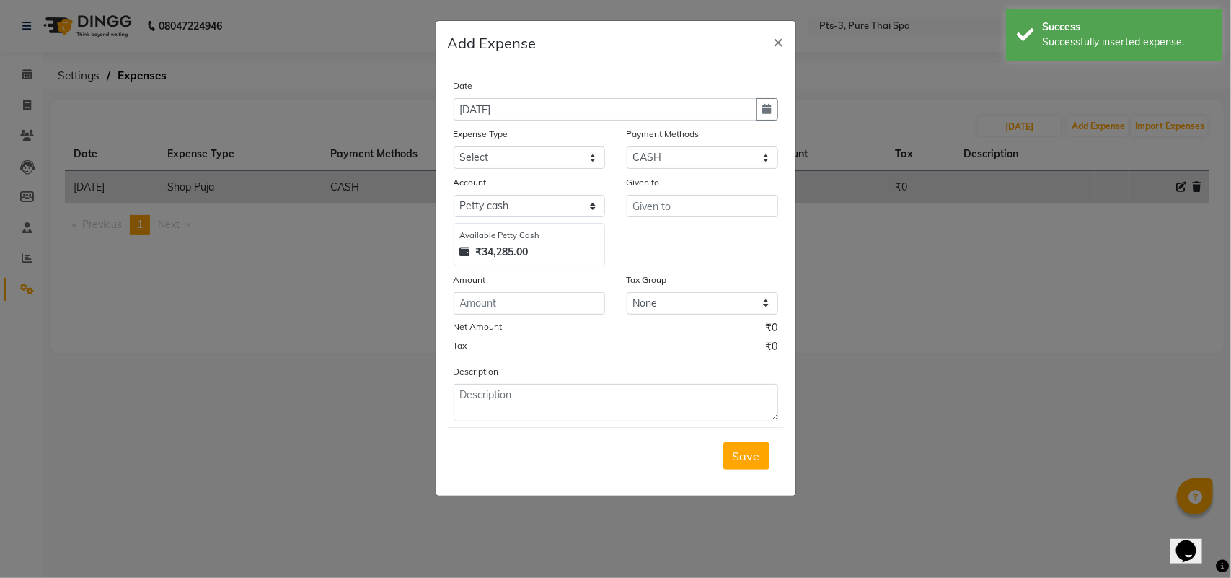
click at [524, 142] on div "Expense Type" at bounding box center [529, 136] width 151 height 20
click at [516, 157] on select "Select Bank charges Cleaning and products Donation Electric and water charge In…" at bounding box center [529, 157] width 151 height 22
select select "10836"
click at [454, 146] on select "Select Bank charges Cleaning and products Donation Electric and water charge In…" at bounding box center [529, 157] width 151 height 22
click at [489, 305] on input "number" at bounding box center [529, 303] width 151 height 22
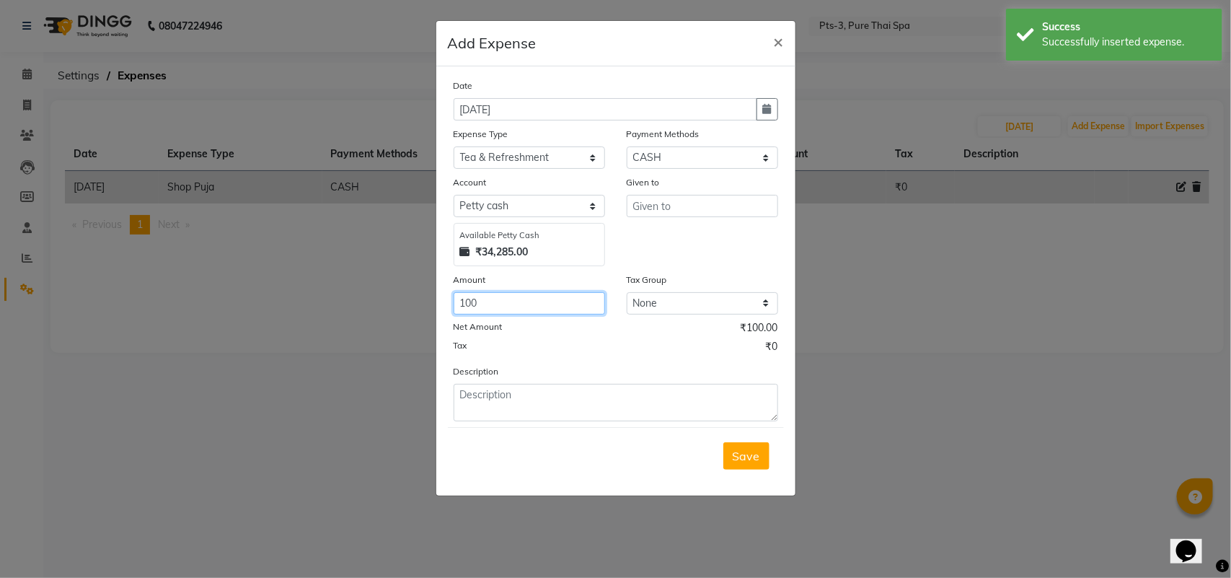
type input "100"
click at [653, 200] on input "text" at bounding box center [702, 206] width 151 height 22
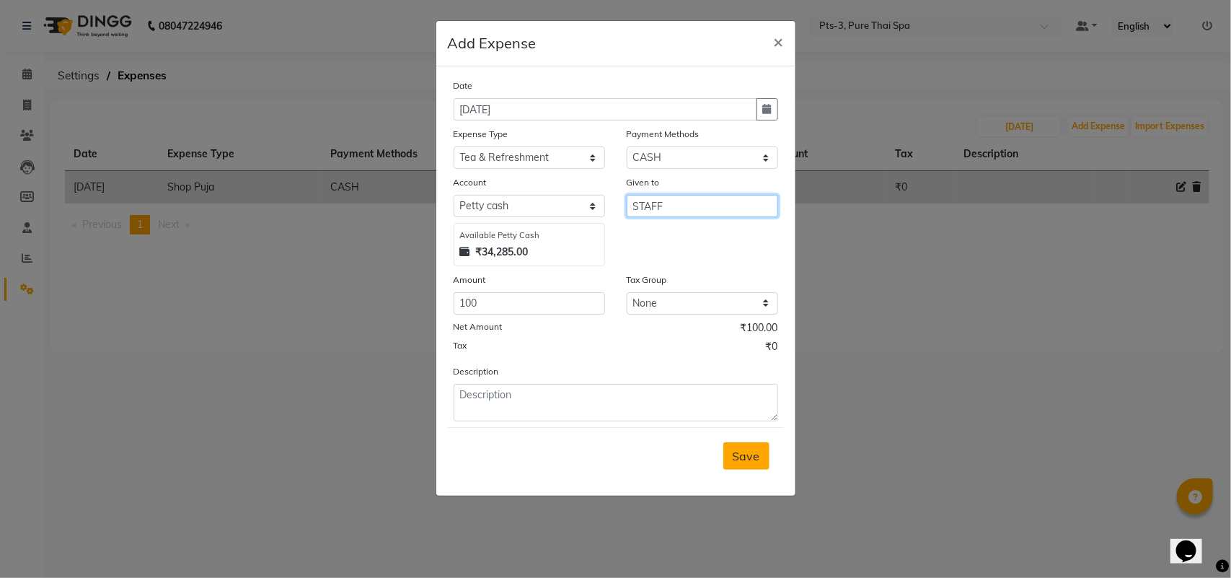
type input "STAFF"
click at [723, 453] on button "Save" at bounding box center [746, 455] width 46 height 27
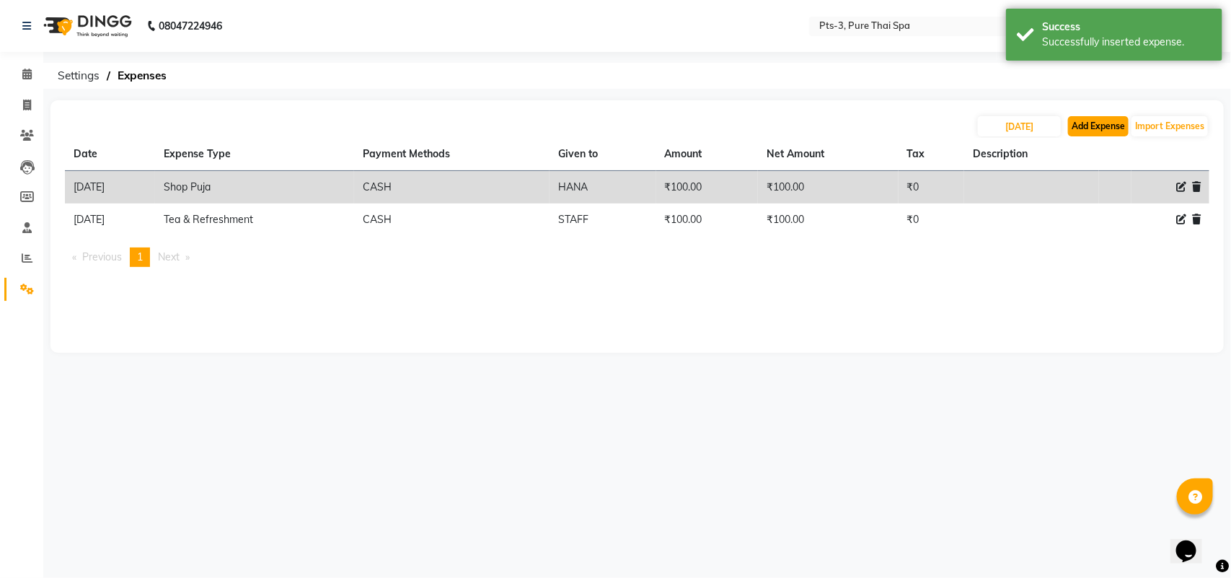
click at [1089, 128] on button "Add Expense" at bounding box center [1098, 126] width 61 height 20
select select "1"
select select "5482"
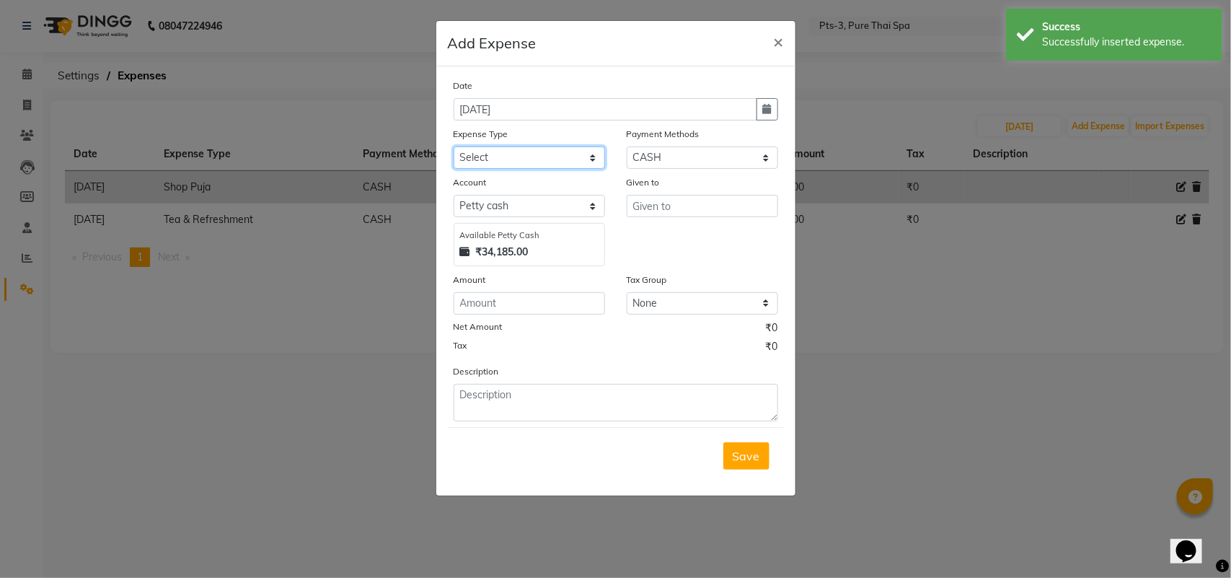
click at [531, 162] on select "Select Bank charges Cleaning and products Donation Electric and water charge In…" at bounding box center [529, 157] width 151 height 22
click at [368, 375] on ngb-modal-window "Add Expense × Date [DATE] Expense Type Select Bank charges Cleaning and product…" at bounding box center [615, 289] width 1231 height 578
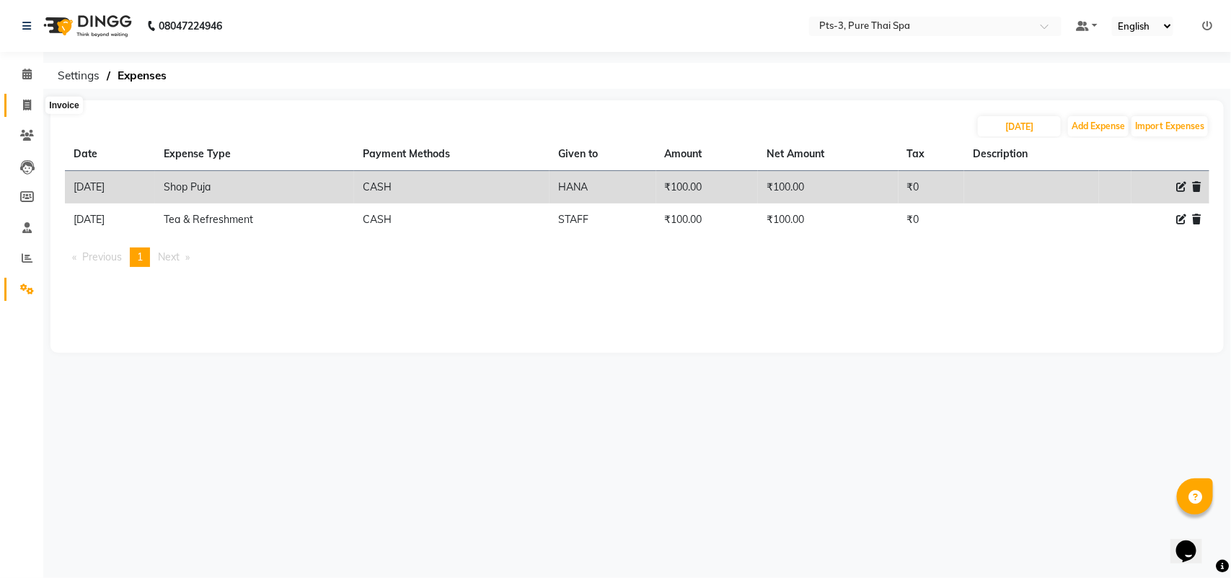
click at [23, 102] on icon at bounding box center [27, 105] width 8 height 11
select select "service"
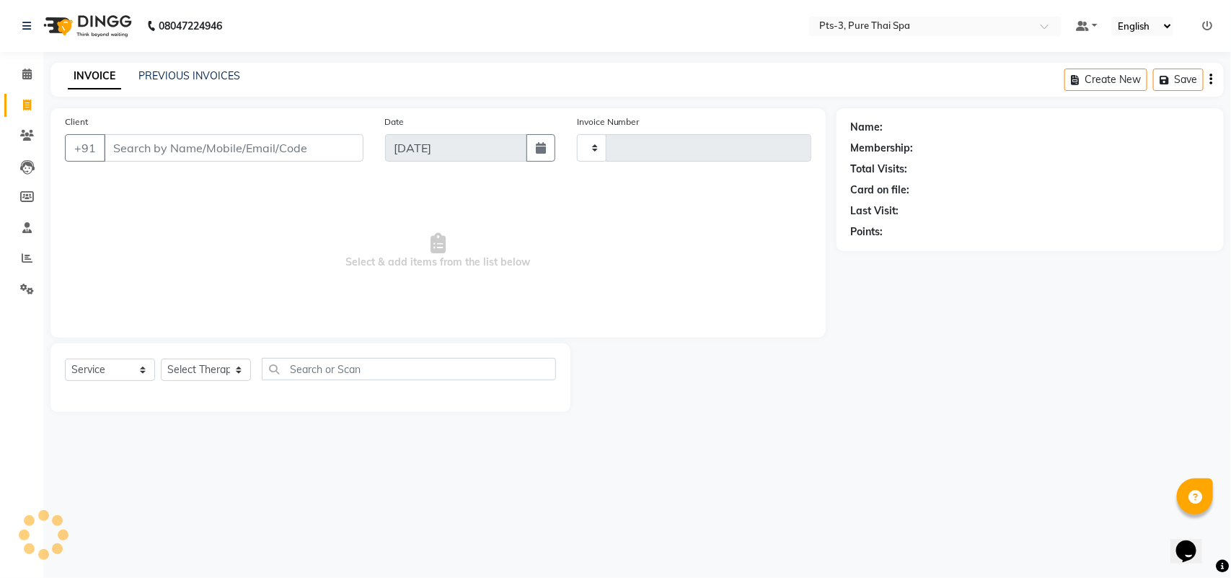
type input "2019"
select select "6461"
click at [142, 149] on input "Client" at bounding box center [234, 147] width 260 height 27
paste input "9844903803"
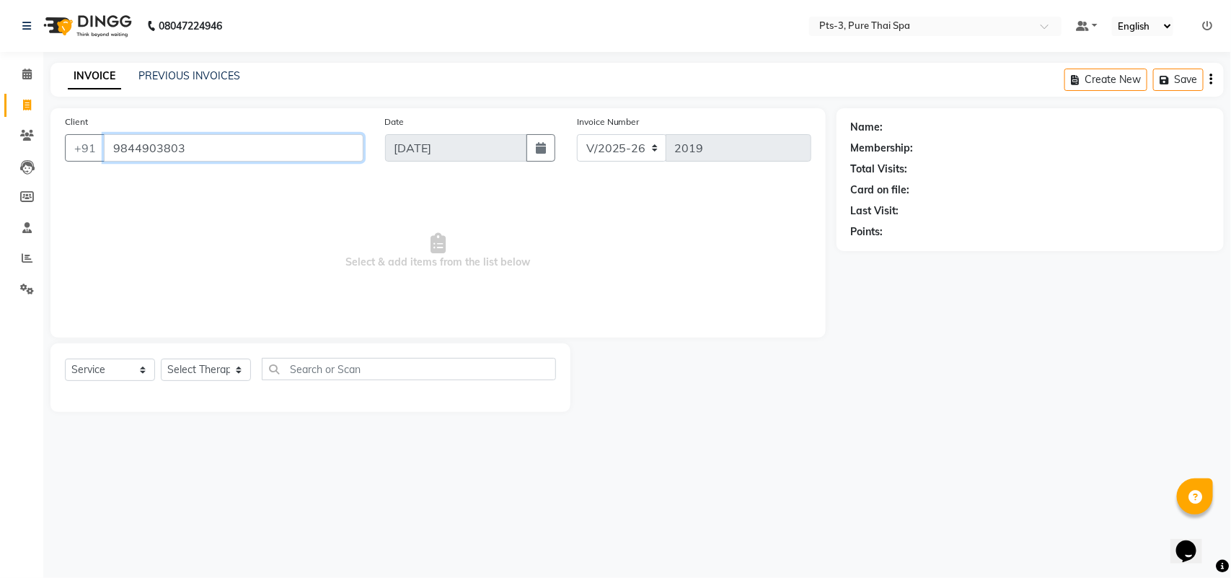
type input "9844903803"
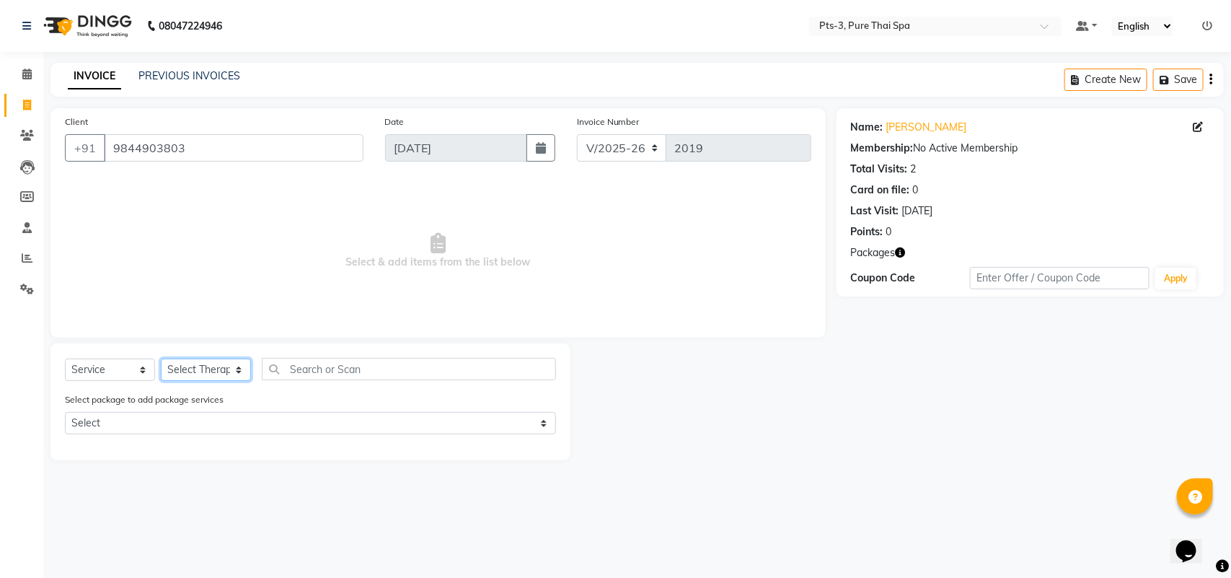
click at [200, 363] on select "Select Therapist [PERSON_NAME] AMMI ANYONE [PERSON_NAME] [PERSON_NAME] [PERSON_…" at bounding box center [206, 369] width 90 height 22
select select "54268"
click at [161, 358] on select "Select Therapist [PERSON_NAME] AMMI ANYONE [PERSON_NAME] [PERSON_NAME] [PERSON_…" at bounding box center [206, 369] width 90 height 22
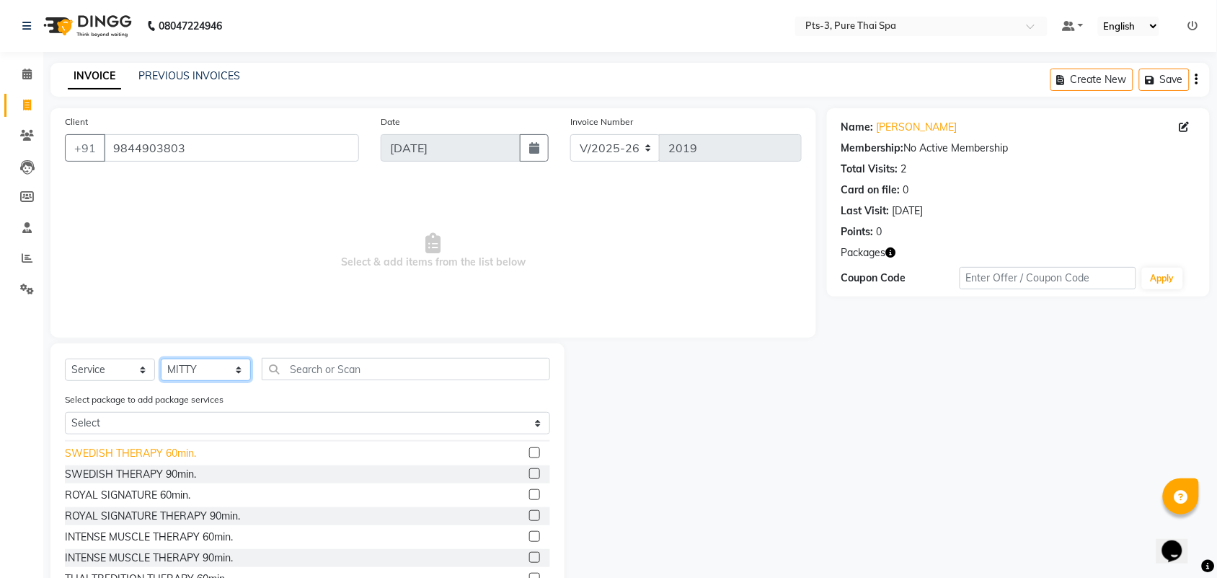
scroll to position [90, 0]
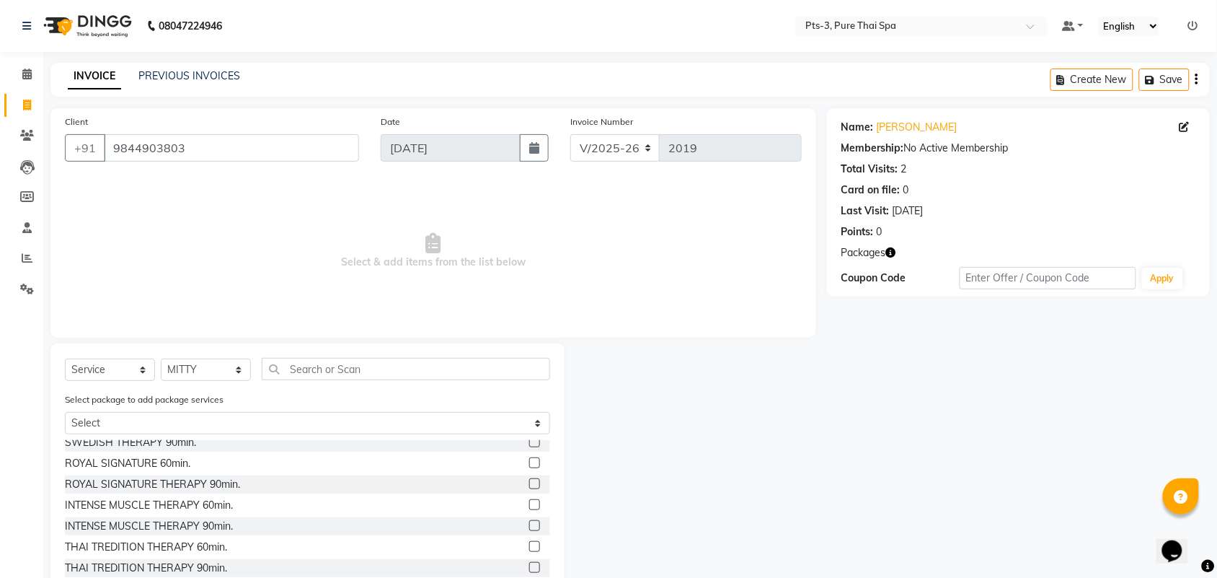
click at [529, 544] on label at bounding box center [534, 546] width 11 height 11
click at [529, 544] on input "checkbox" at bounding box center [533, 546] width 9 height 9
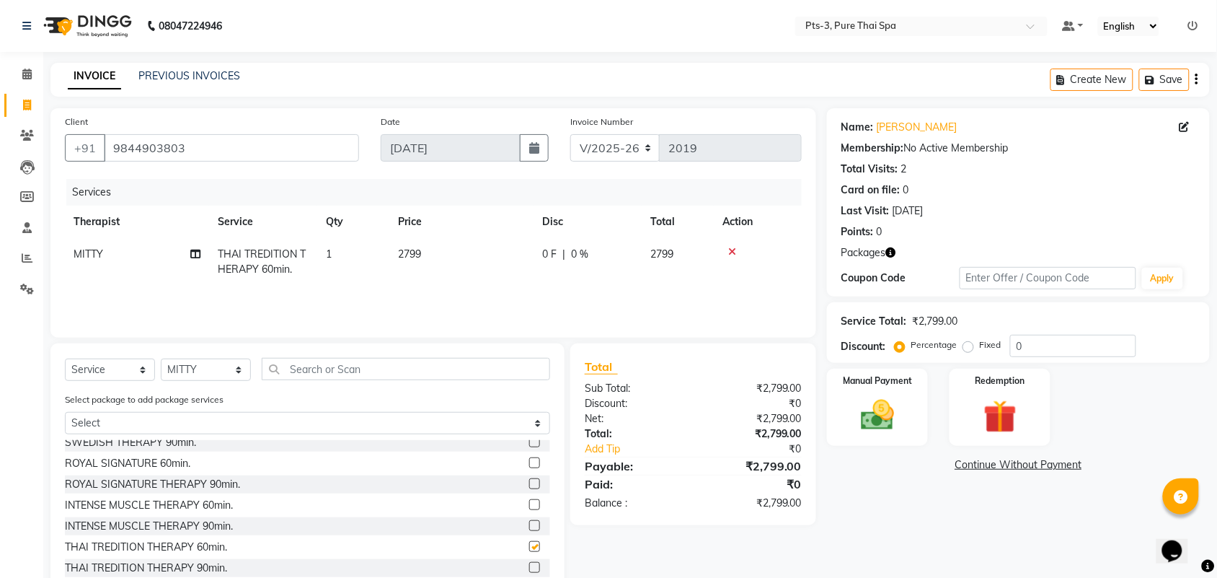
checkbox input "false"
click at [1022, 430] on img at bounding box center [1000, 416] width 56 height 43
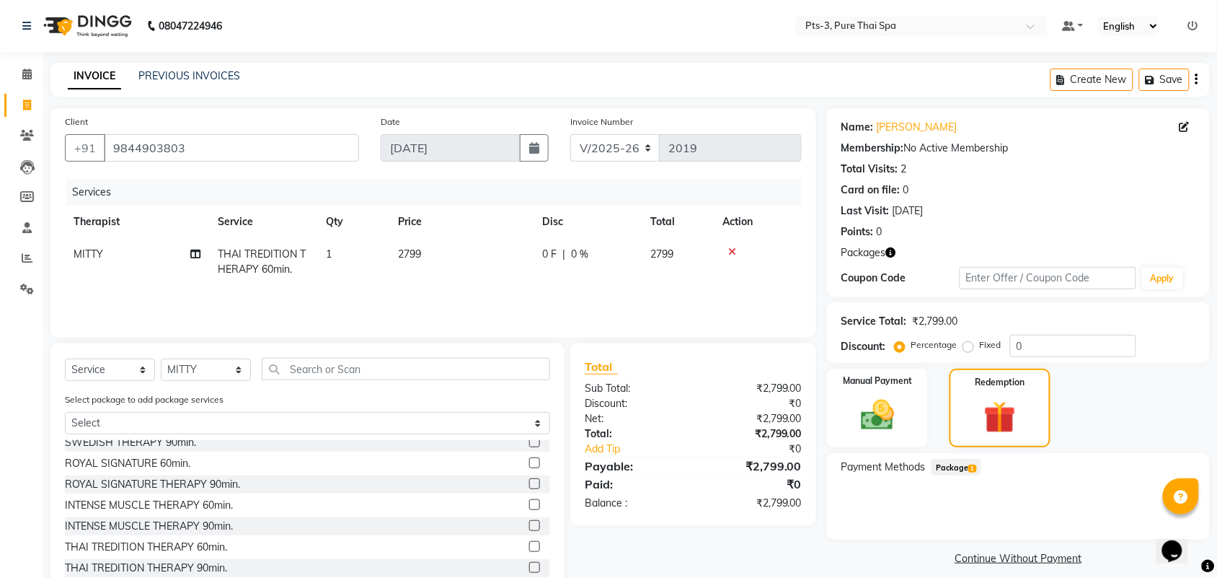
click at [952, 466] on span "Package 1" at bounding box center [957, 467] width 50 height 17
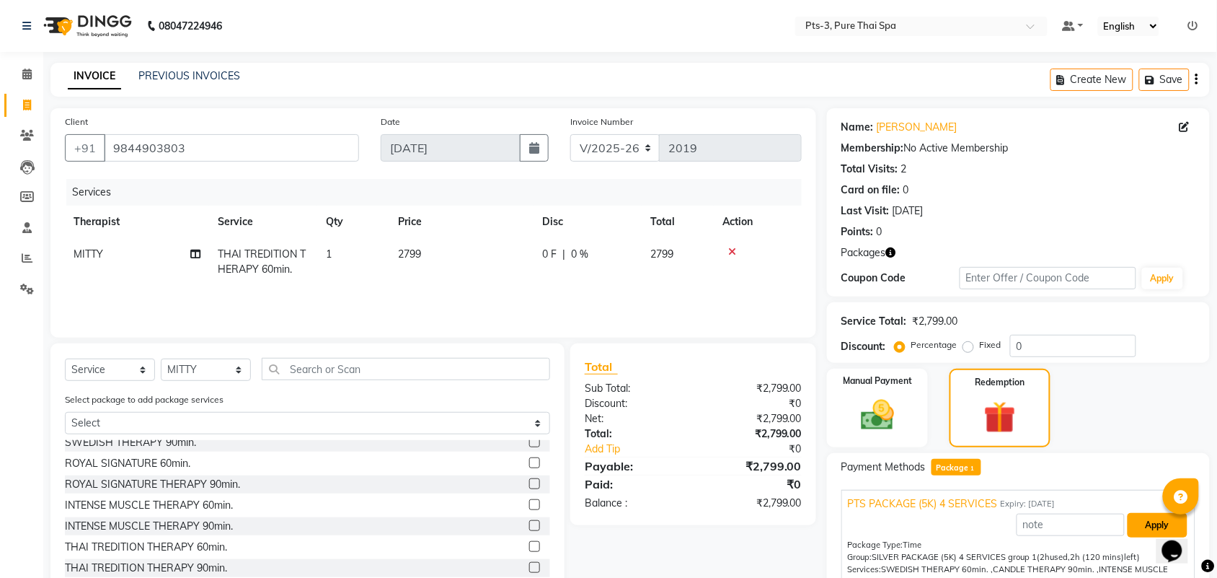
click at [1141, 523] on button "Apply" at bounding box center [1158, 525] width 60 height 25
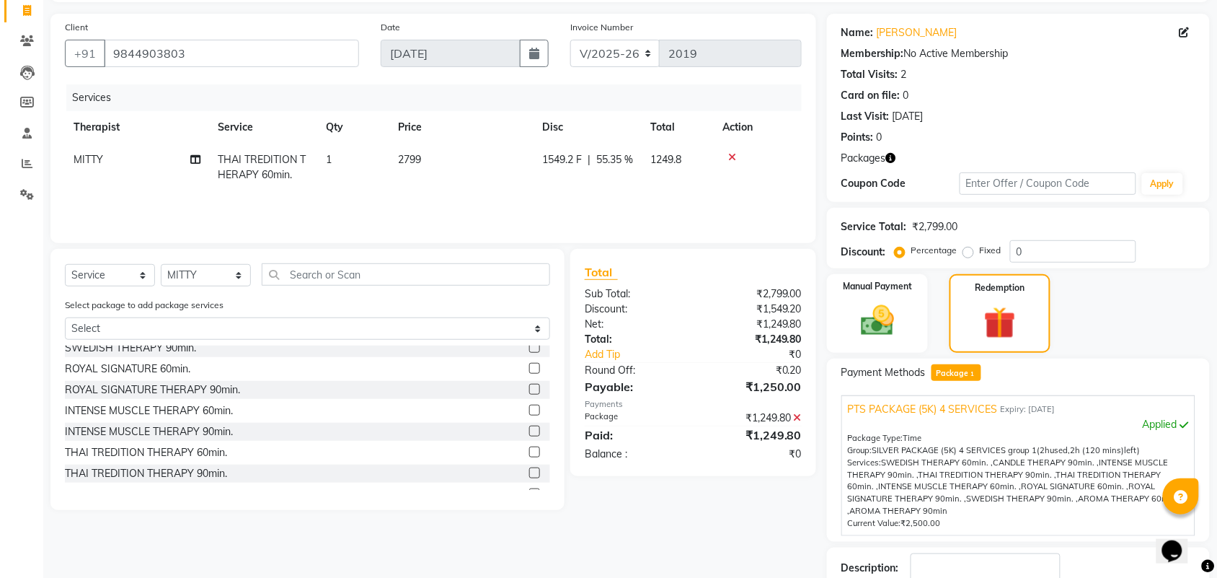
scroll to position [191, 0]
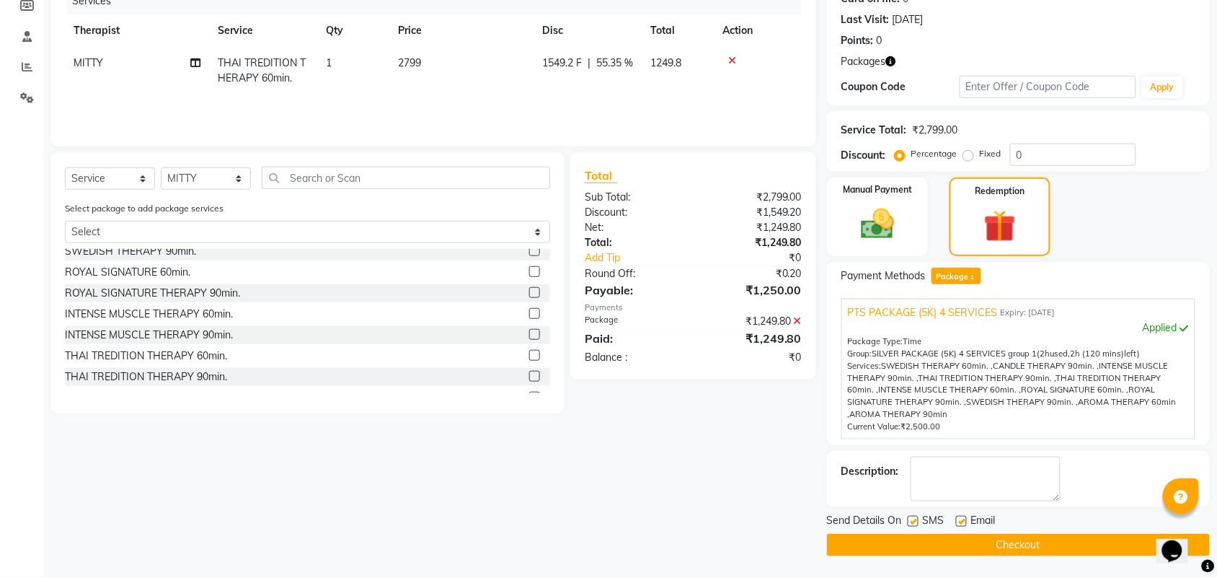
click at [911, 518] on label at bounding box center [913, 521] width 11 height 11
click at [911, 518] on input "checkbox" at bounding box center [912, 521] width 9 height 9
checkbox input "false"
click at [961, 523] on label at bounding box center [961, 521] width 11 height 11
click at [961, 523] on input "checkbox" at bounding box center [960, 521] width 9 height 9
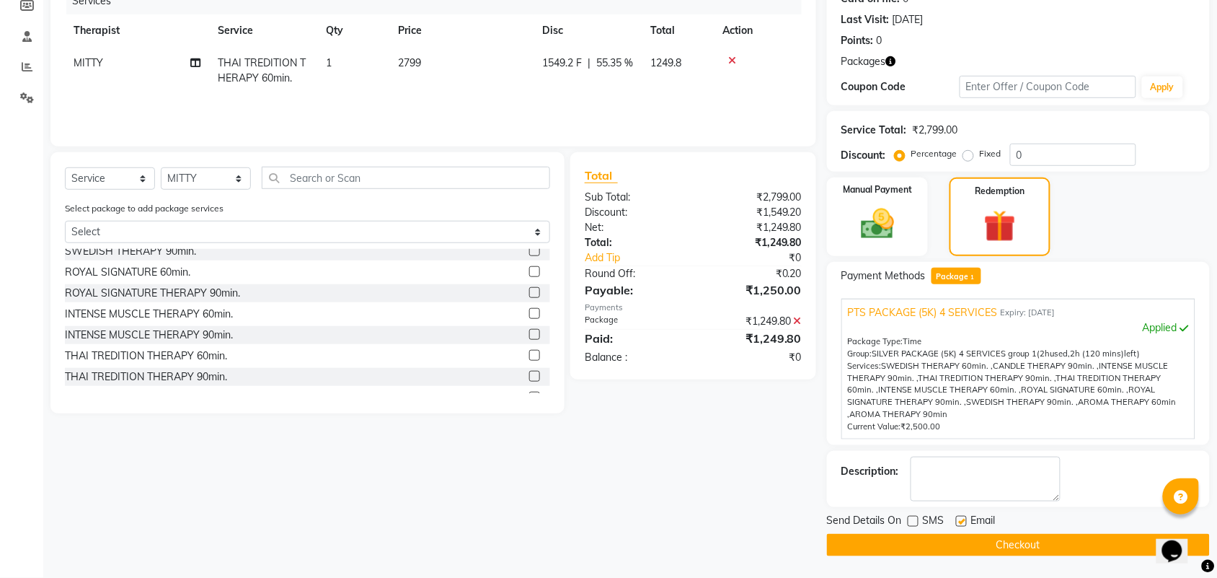
checkbox input "false"
click at [966, 489] on textarea at bounding box center [986, 478] width 150 height 45
type textarea "392"
click at [939, 542] on button "Checkout" at bounding box center [1018, 545] width 383 height 22
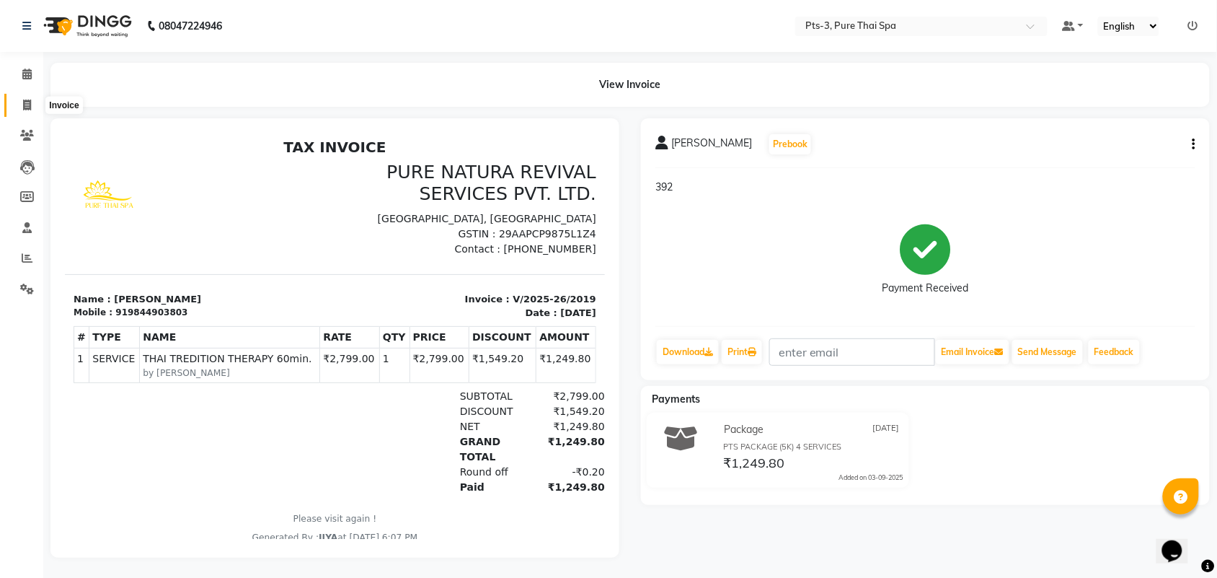
click at [29, 112] on span at bounding box center [26, 105] width 25 height 17
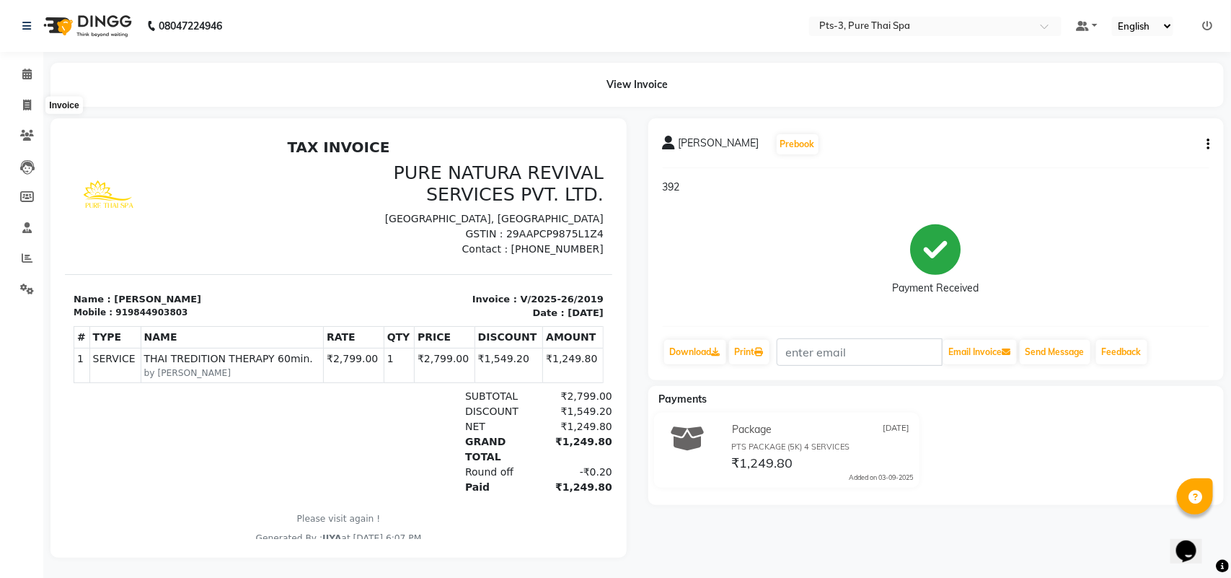
select select "service"
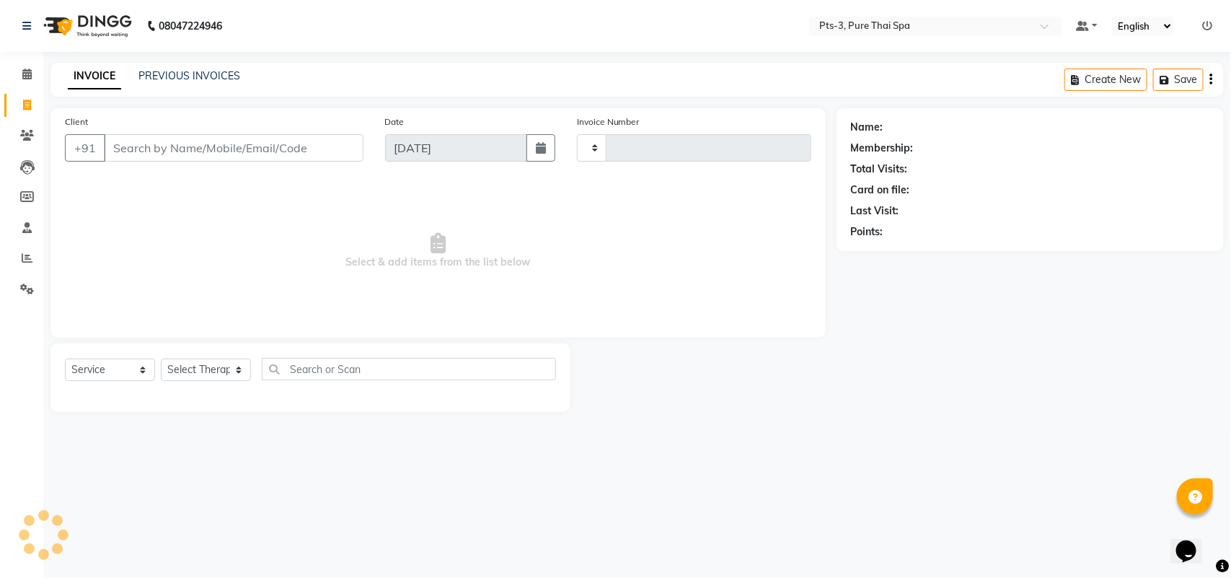
type input "2020"
select select "6461"
click at [87, 222] on span "Select & add items from the list below" at bounding box center [438, 251] width 746 height 144
click at [110, 148] on input "Client" at bounding box center [234, 147] width 260 height 27
click at [121, 145] on input "Client" at bounding box center [234, 147] width 260 height 27
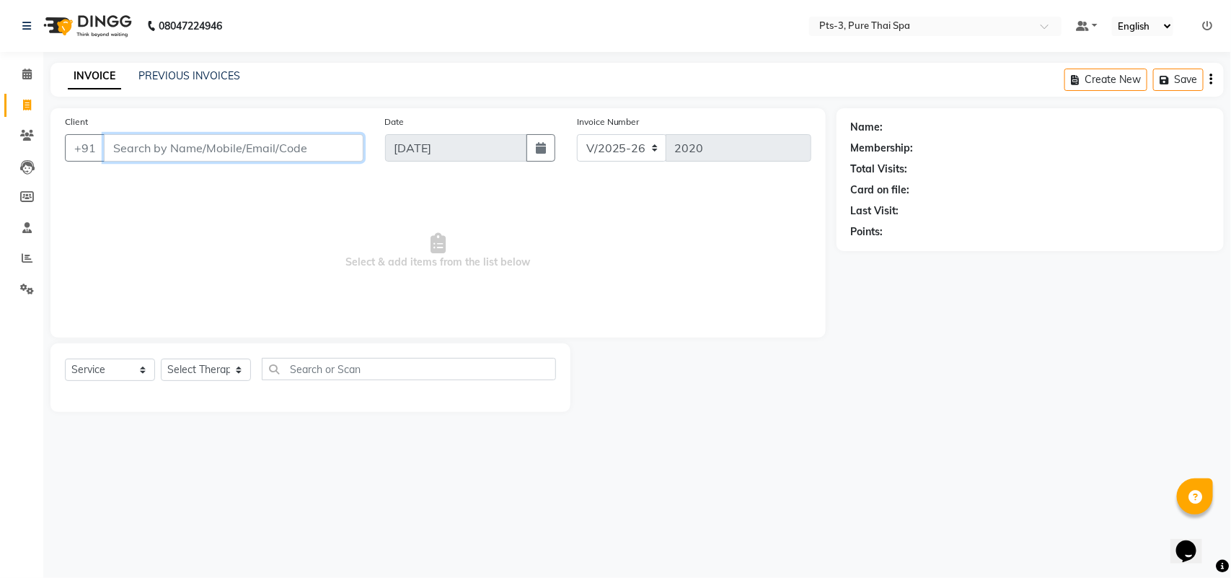
paste input "9886268348"
type input "9886268348"
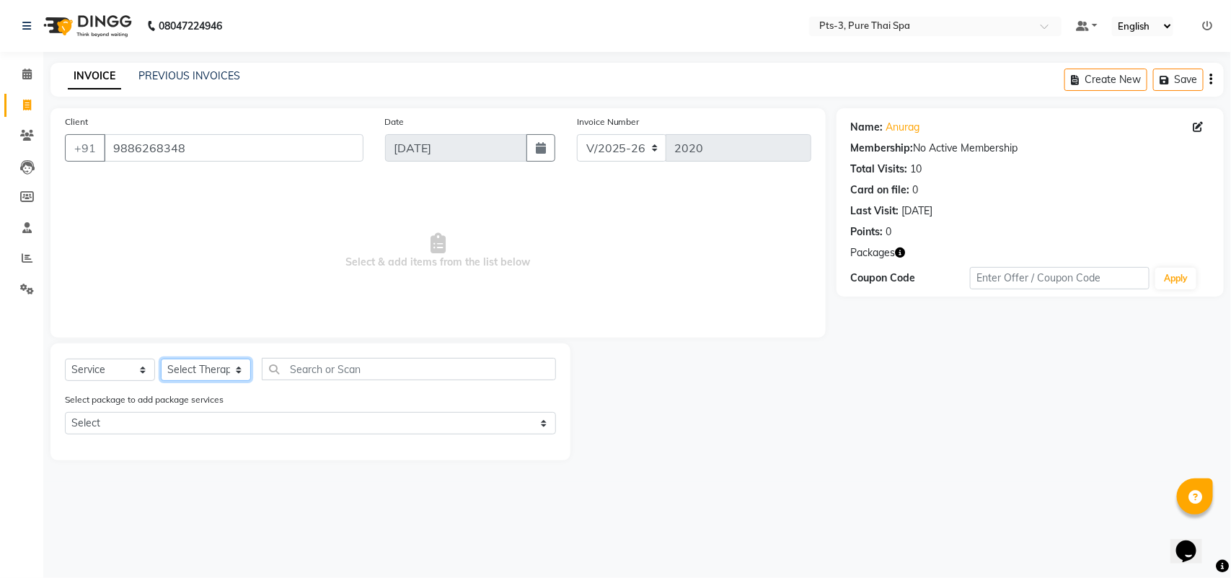
click at [199, 366] on select "Select Therapist [PERSON_NAME] AMMI ANYONE [PERSON_NAME] [PERSON_NAME] [PERSON_…" at bounding box center [206, 369] width 90 height 22
click at [204, 375] on select "Select Therapist [PERSON_NAME] AMMI ANYONE [PERSON_NAME] [PERSON_NAME] [PERSON_…" at bounding box center [206, 369] width 90 height 22
select select "75484"
click at [161, 358] on select "Select Therapist [PERSON_NAME] AMMI ANYONE [PERSON_NAME] [PERSON_NAME] [PERSON_…" at bounding box center [206, 369] width 90 height 22
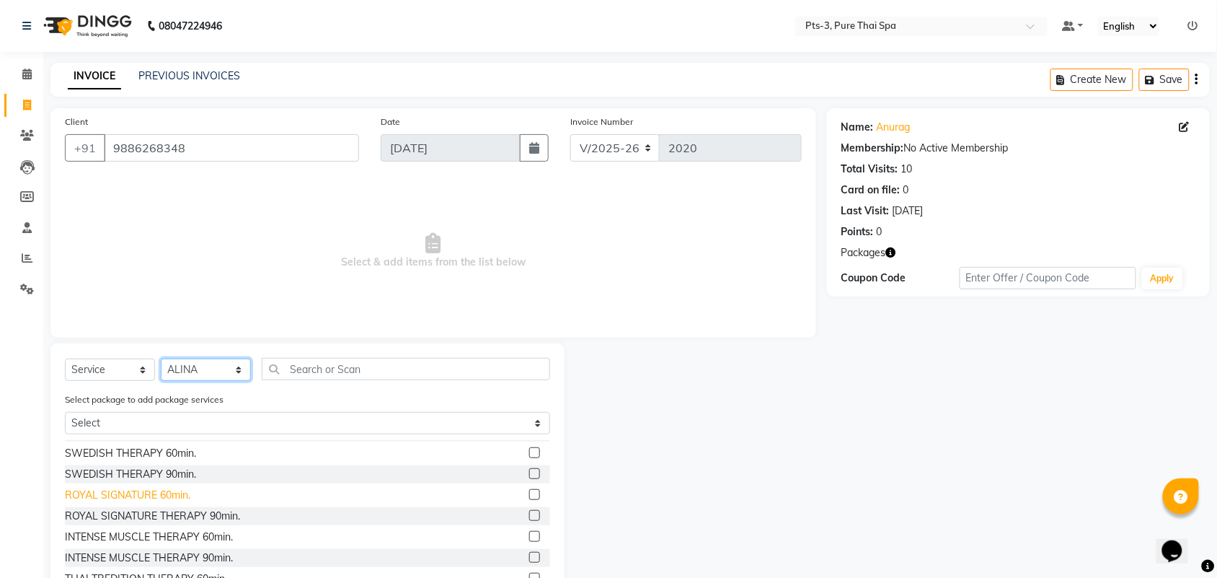
scroll to position [90, 0]
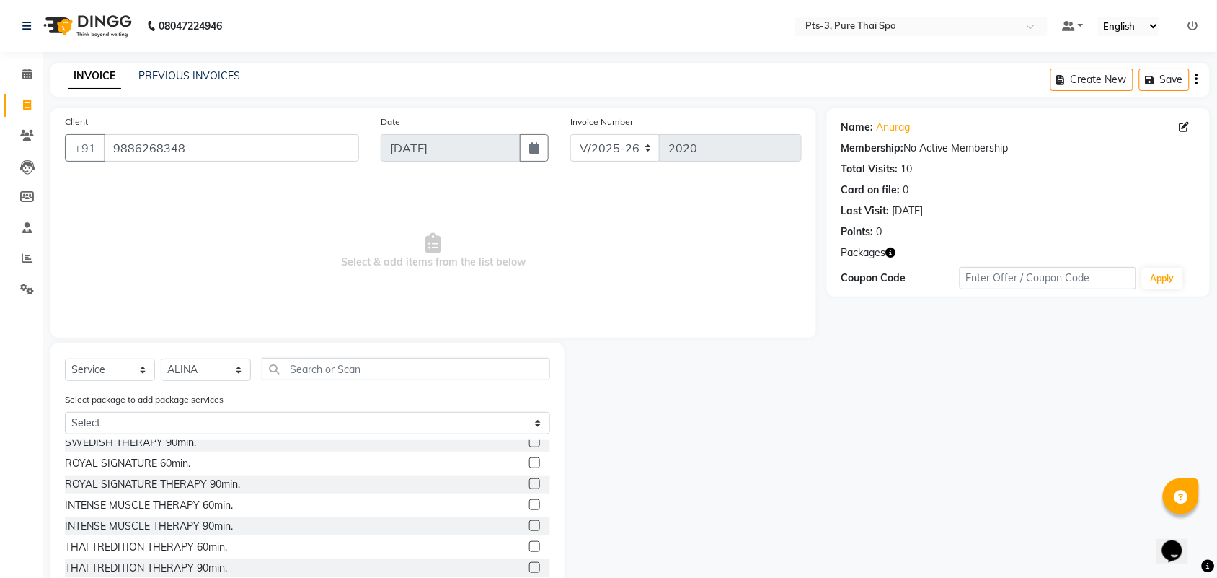
click at [529, 501] on label at bounding box center [534, 504] width 11 height 11
click at [529, 501] on input "checkbox" at bounding box center [533, 504] width 9 height 9
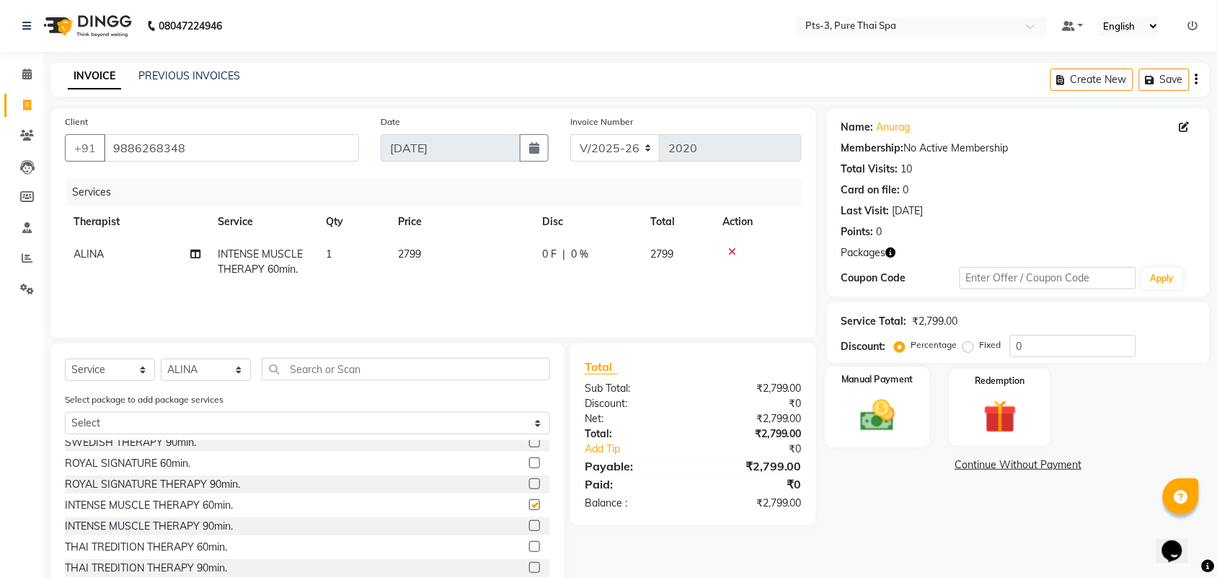
checkbox input "false"
click at [950, 409] on div "Redemption" at bounding box center [999, 407] width 105 height 81
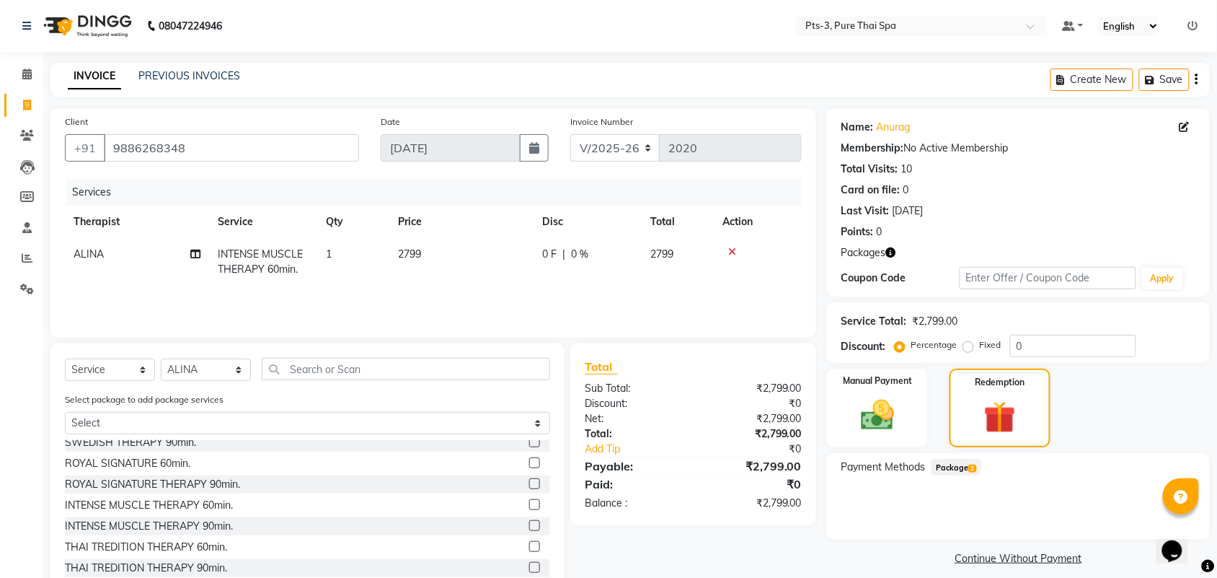
click at [950, 467] on span "Package 2" at bounding box center [957, 467] width 50 height 17
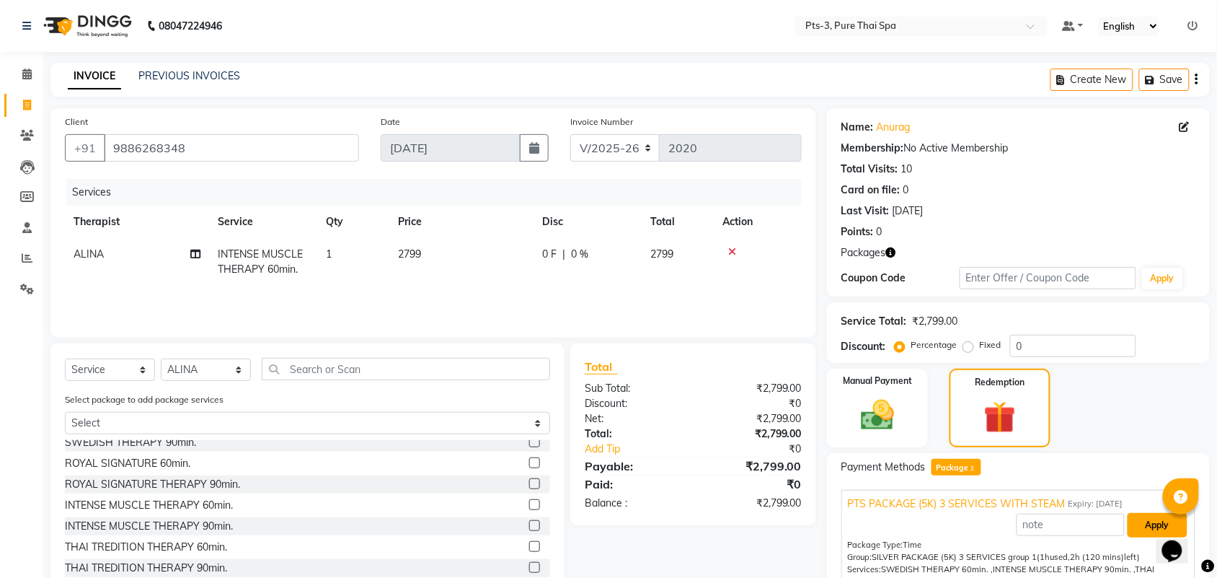
click at [1141, 532] on button "Apply" at bounding box center [1158, 525] width 60 height 25
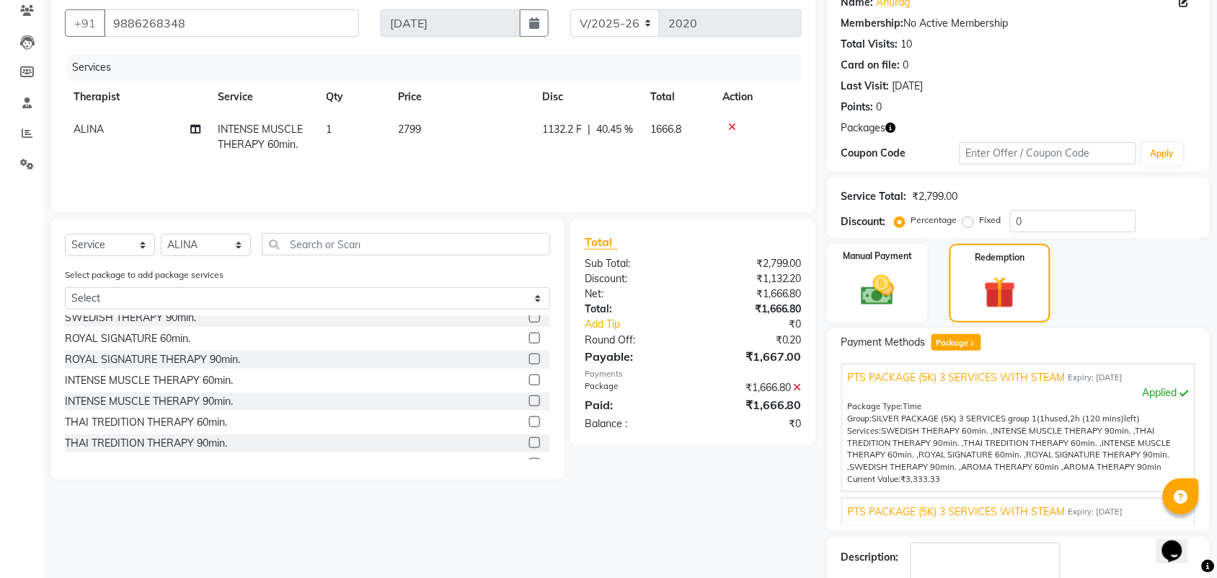
scroll to position [180, 0]
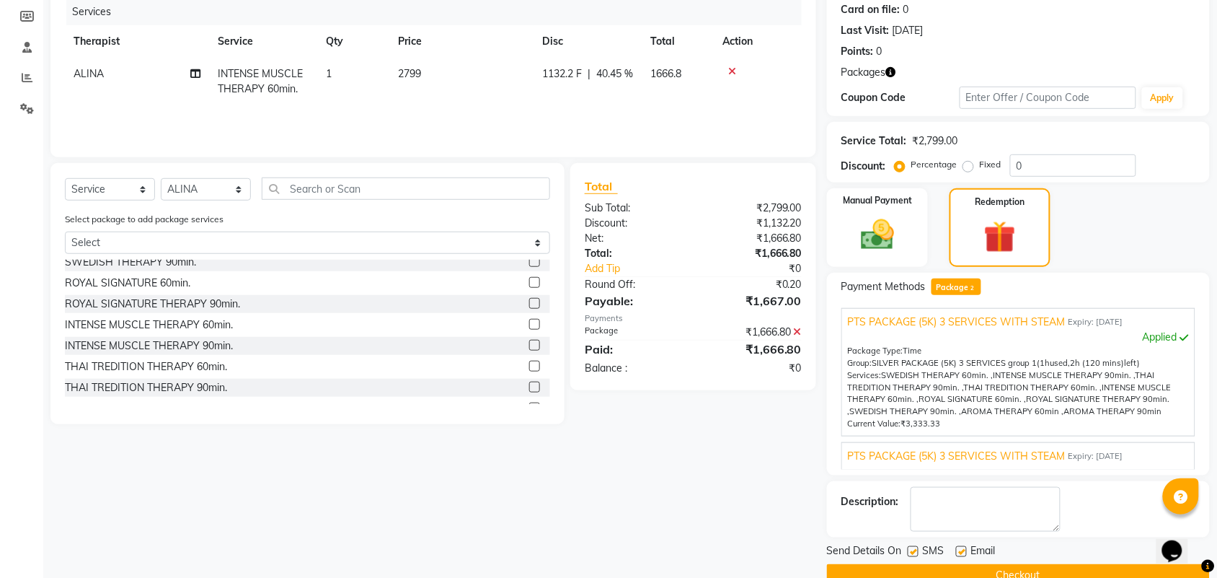
click at [912, 548] on label at bounding box center [913, 551] width 11 height 11
click at [912, 548] on input "checkbox" at bounding box center [912, 551] width 9 height 9
checkbox input "false"
click at [960, 548] on label at bounding box center [961, 551] width 11 height 11
click at [960, 548] on input "checkbox" at bounding box center [960, 551] width 9 height 9
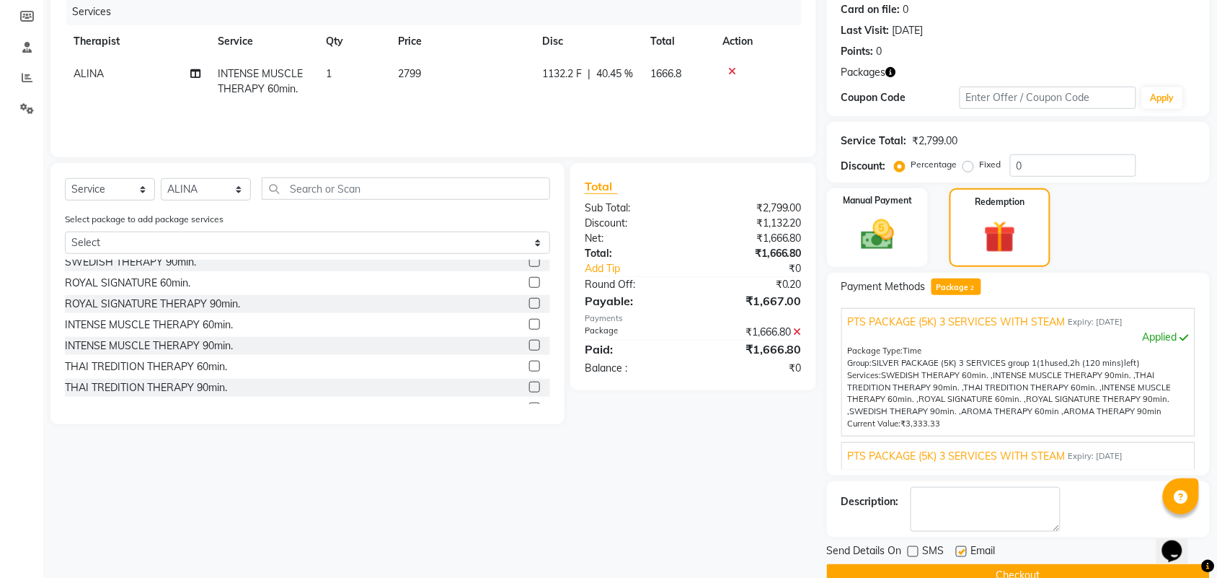
checkbox input "false"
click at [960, 510] on textarea at bounding box center [986, 509] width 150 height 45
type textarea "288"
click at [952, 568] on button "Checkout" at bounding box center [1018, 575] width 383 height 22
